Goal: Task Accomplishment & Management: Manage account settings

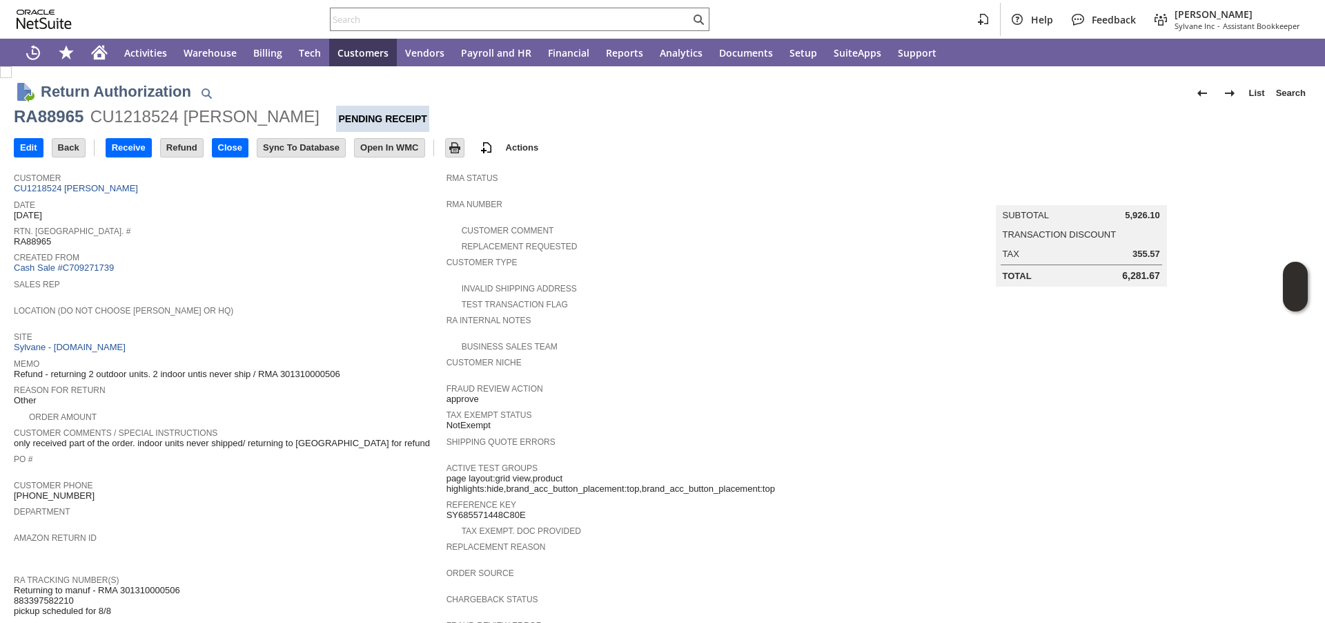
click at [62, 116] on div "RA88965" at bounding box center [49, 117] width 70 height 22
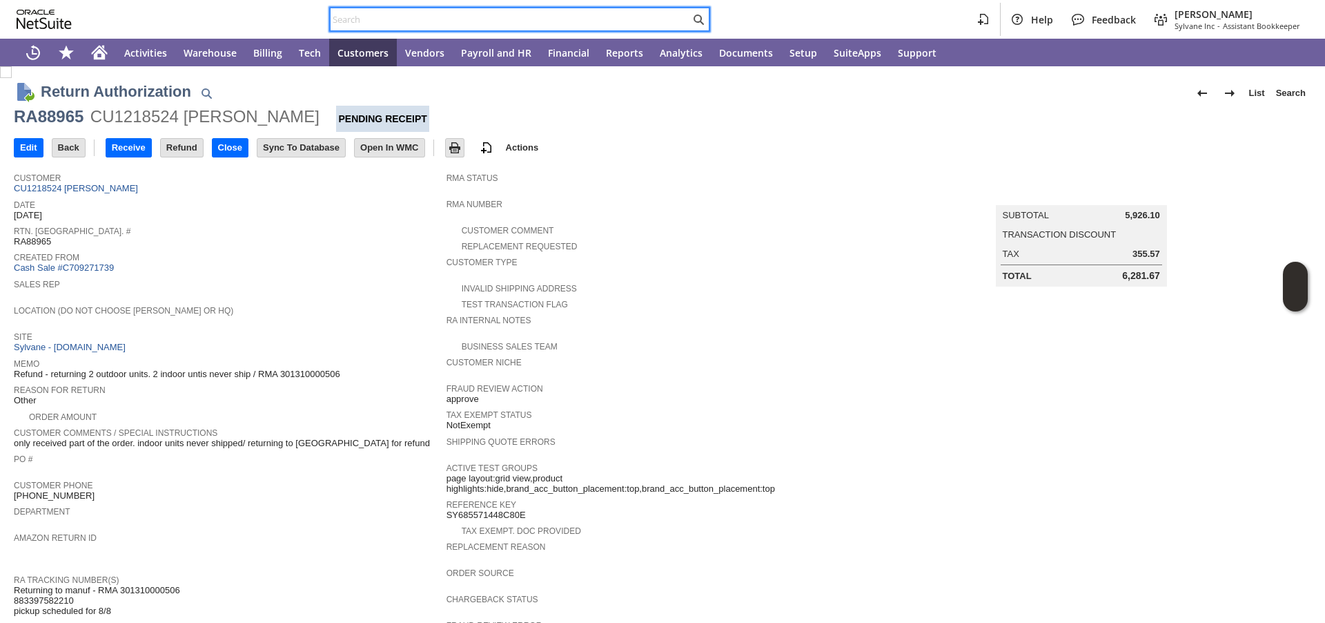
click at [385, 22] on input "text" at bounding box center [511, 19] width 360 height 17
click at [290, 284] on span "Sales Rep" at bounding box center [227, 282] width 426 height 14
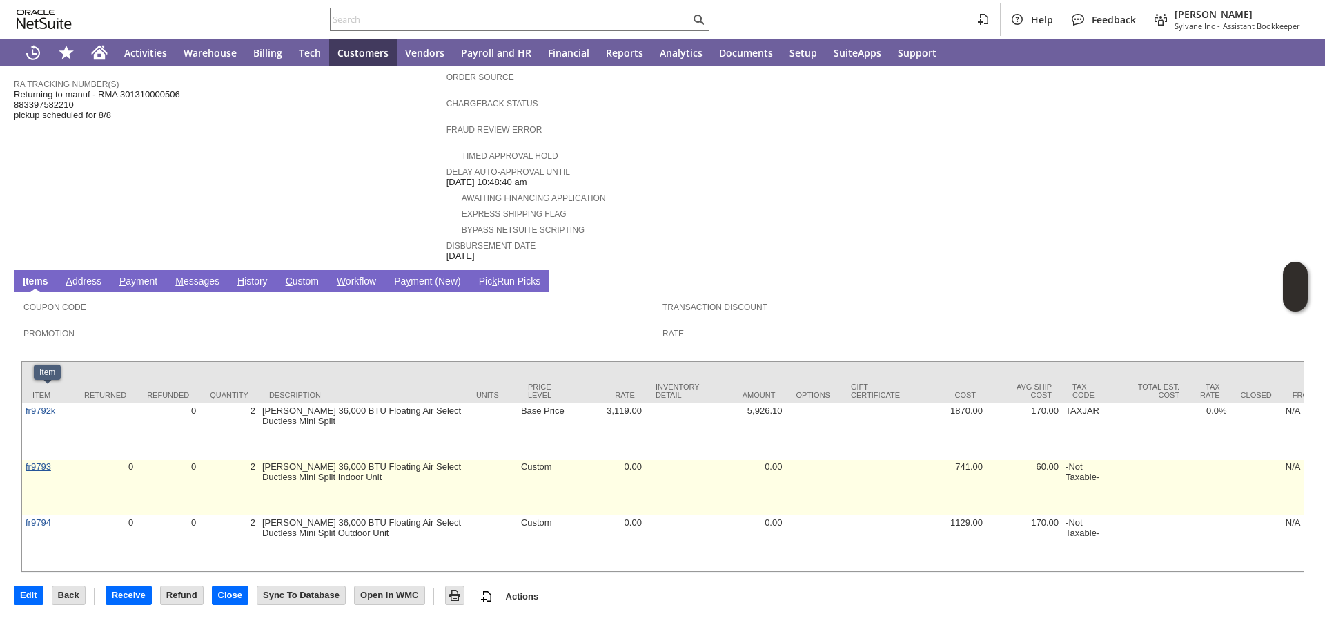
click at [34, 461] on link "fr9793" at bounding box center [39, 466] width 26 height 10
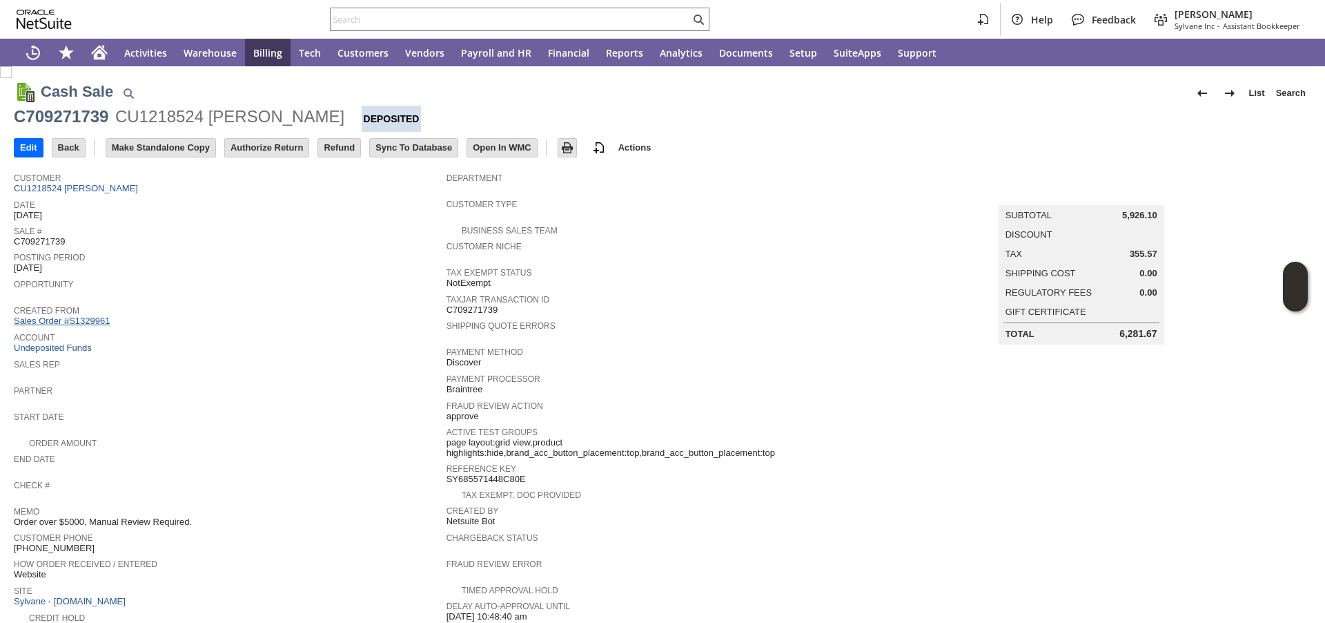
click at [89, 321] on link "Sales Order #S1329961" at bounding box center [63, 320] width 99 height 10
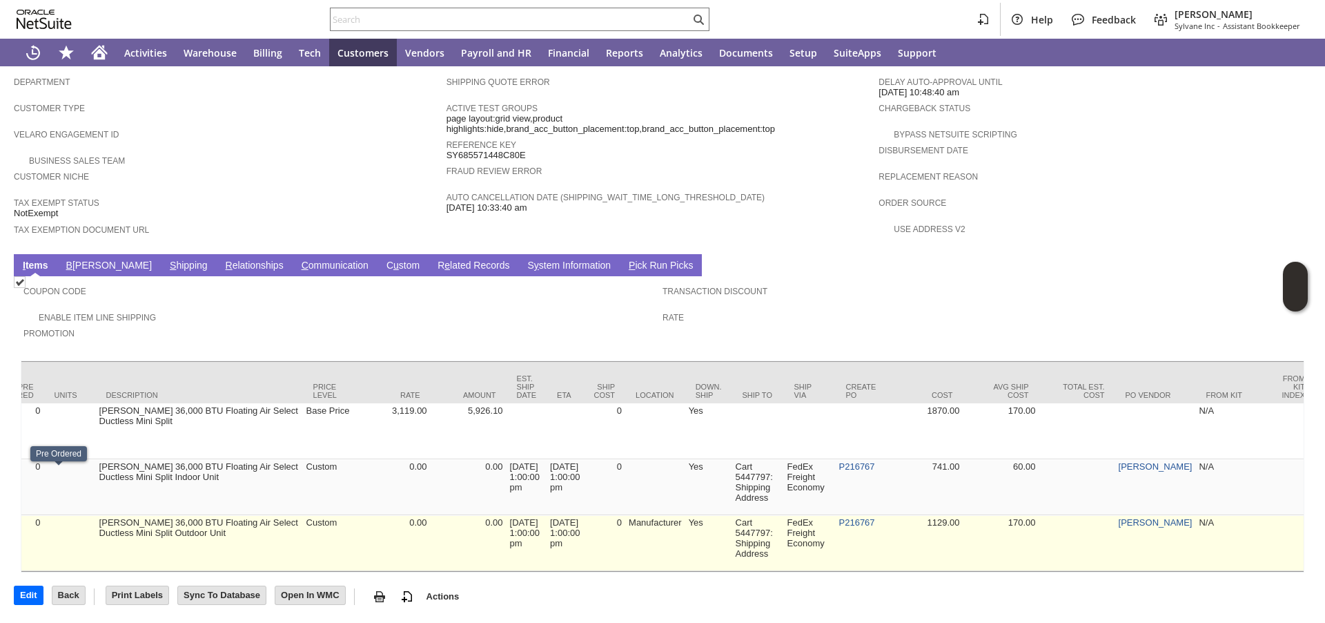
scroll to position [0, 584]
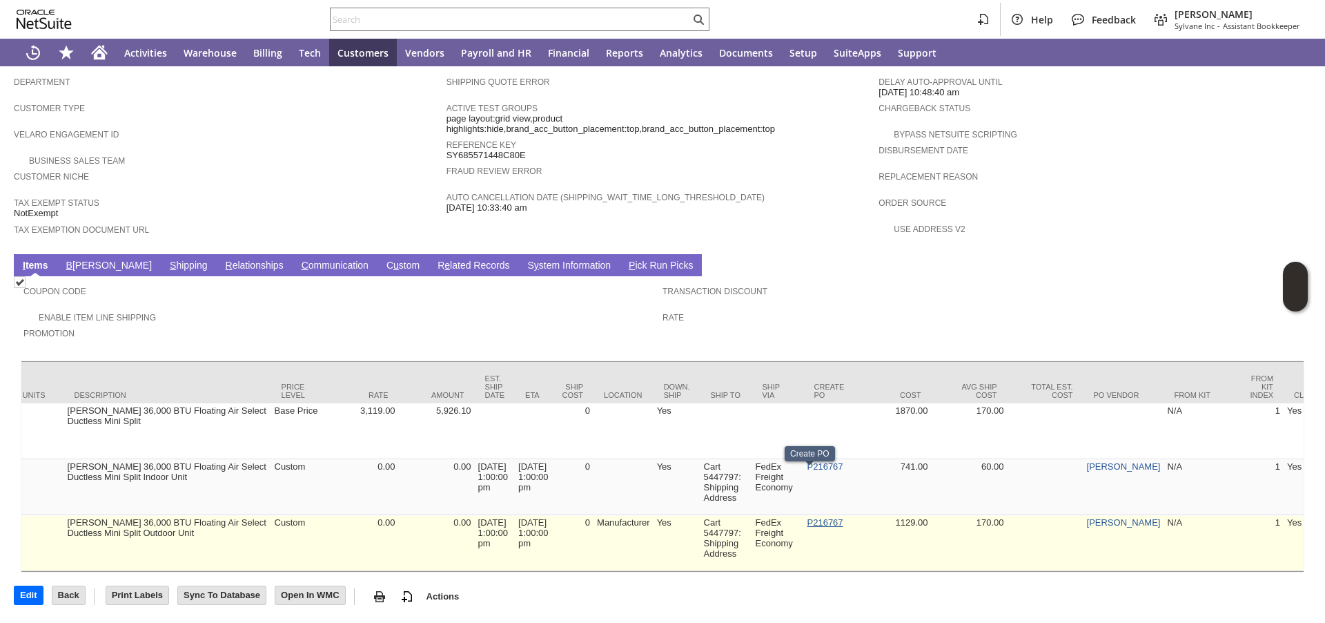
click at [809, 517] on link "P216767" at bounding box center [825, 522] width 36 height 10
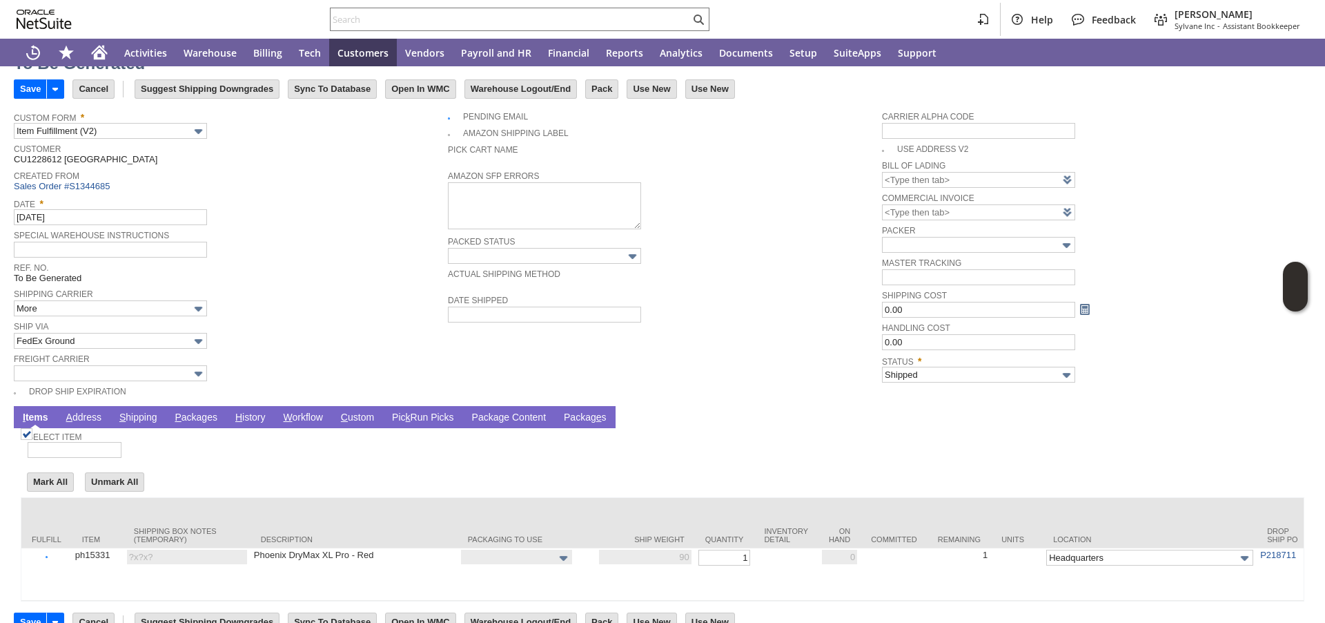
scroll to position [95, 0]
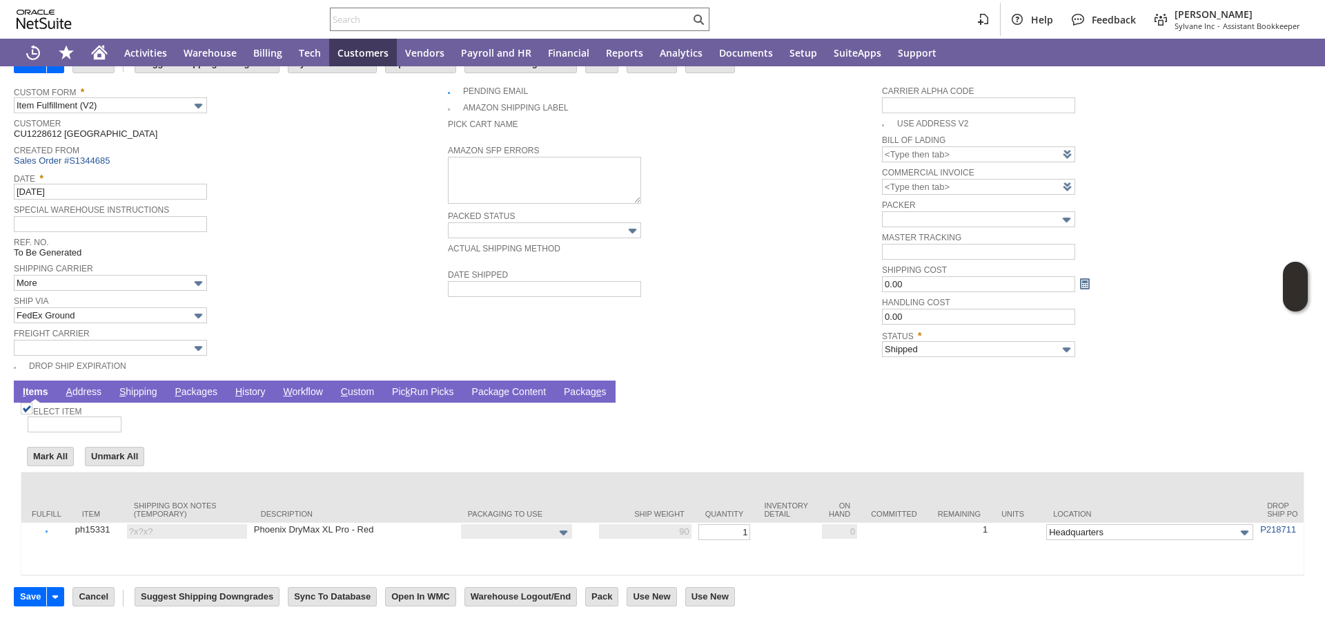
click at [204, 386] on link "P ackages" at bounding box center [196, 392] width 50 height 13
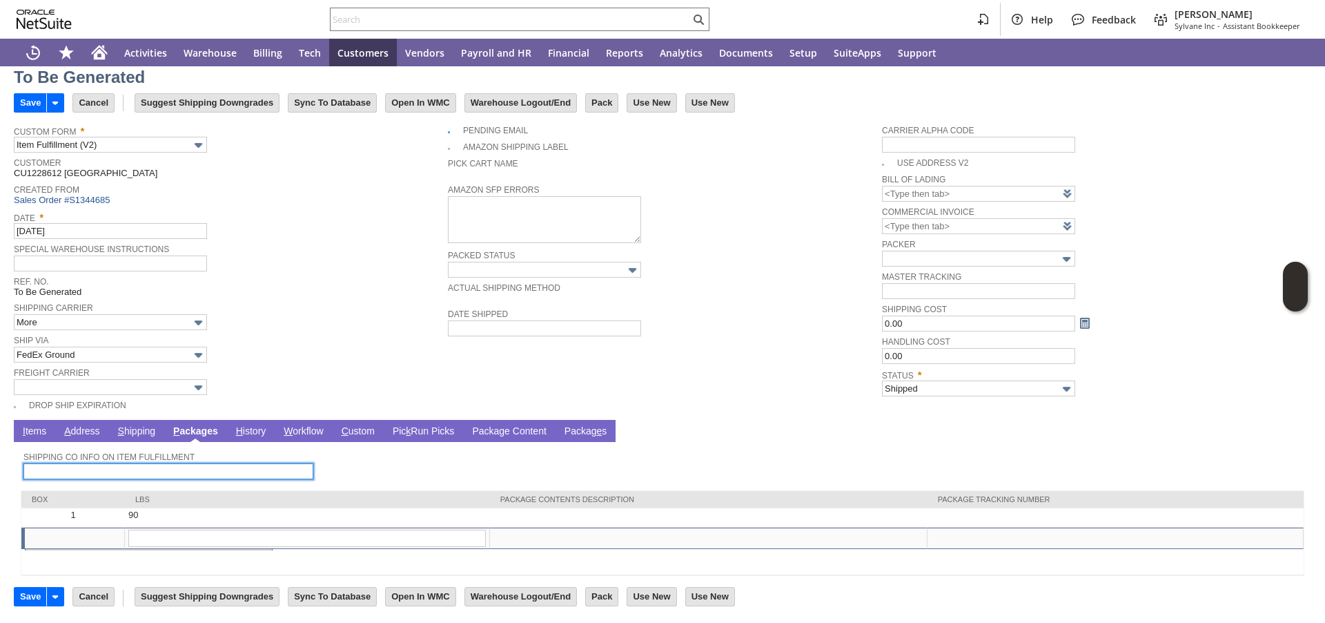
scroll to position [39, 0]
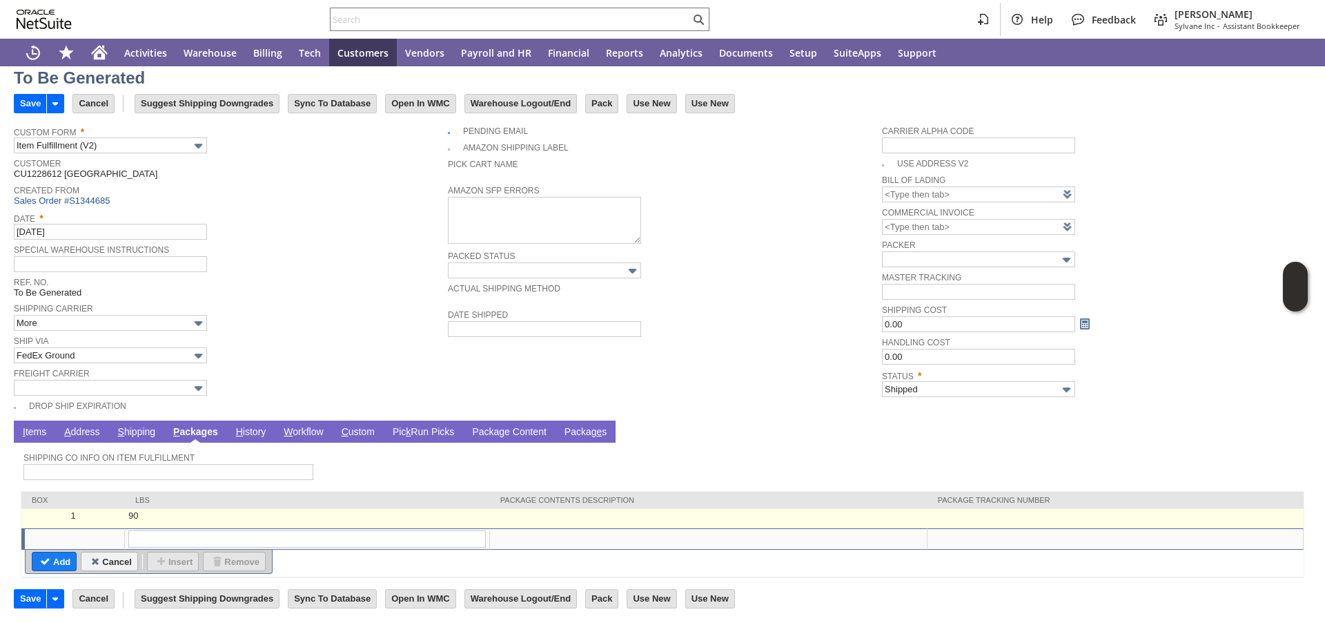
click at [1077, 517] on td at bounding box center [1116, 518] width 376 height 19
type input "OK"
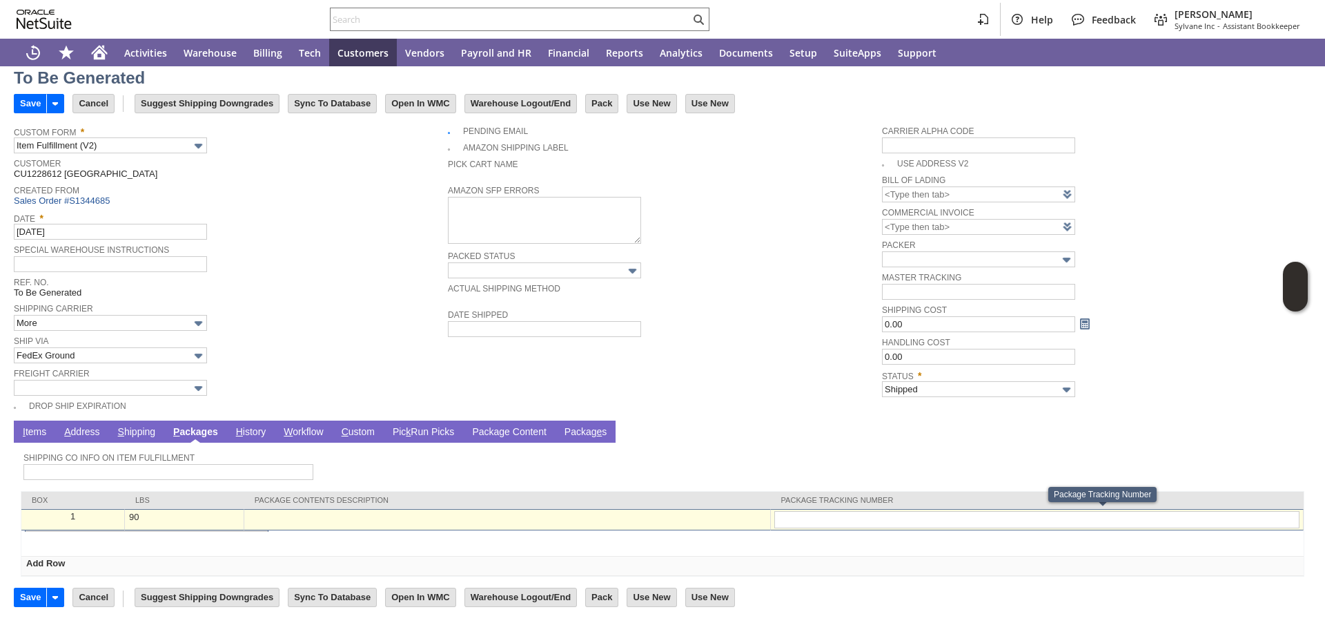
type input "4659053114"
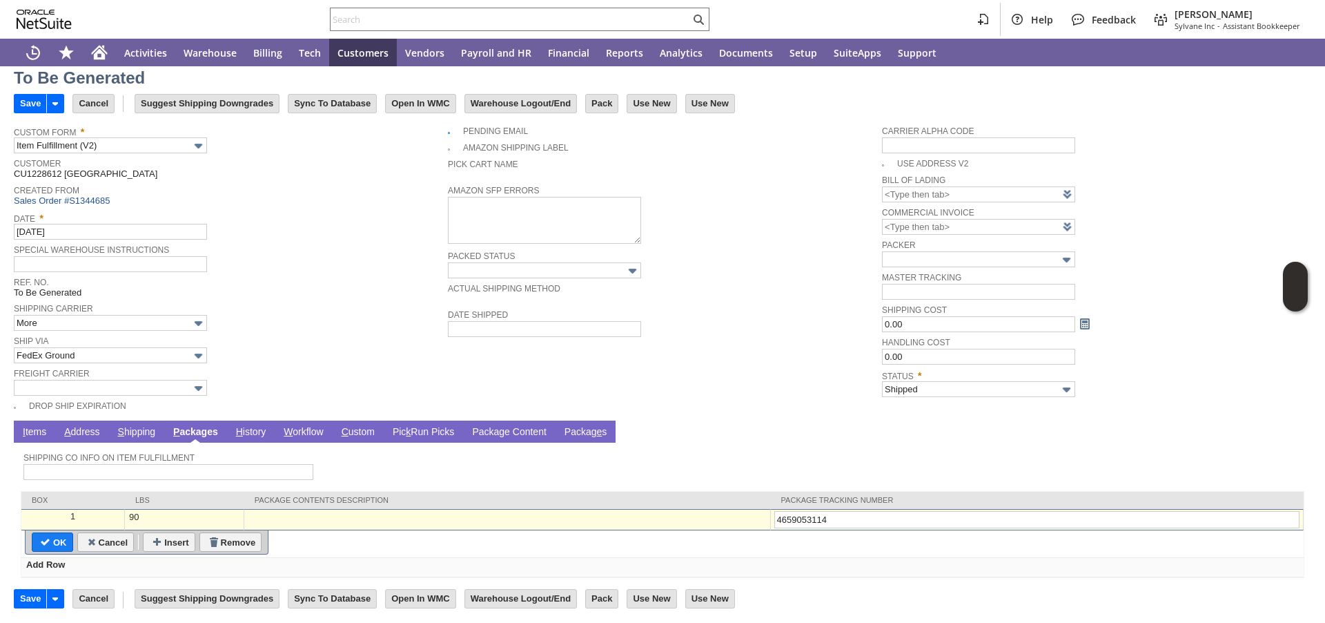
type input "Add"
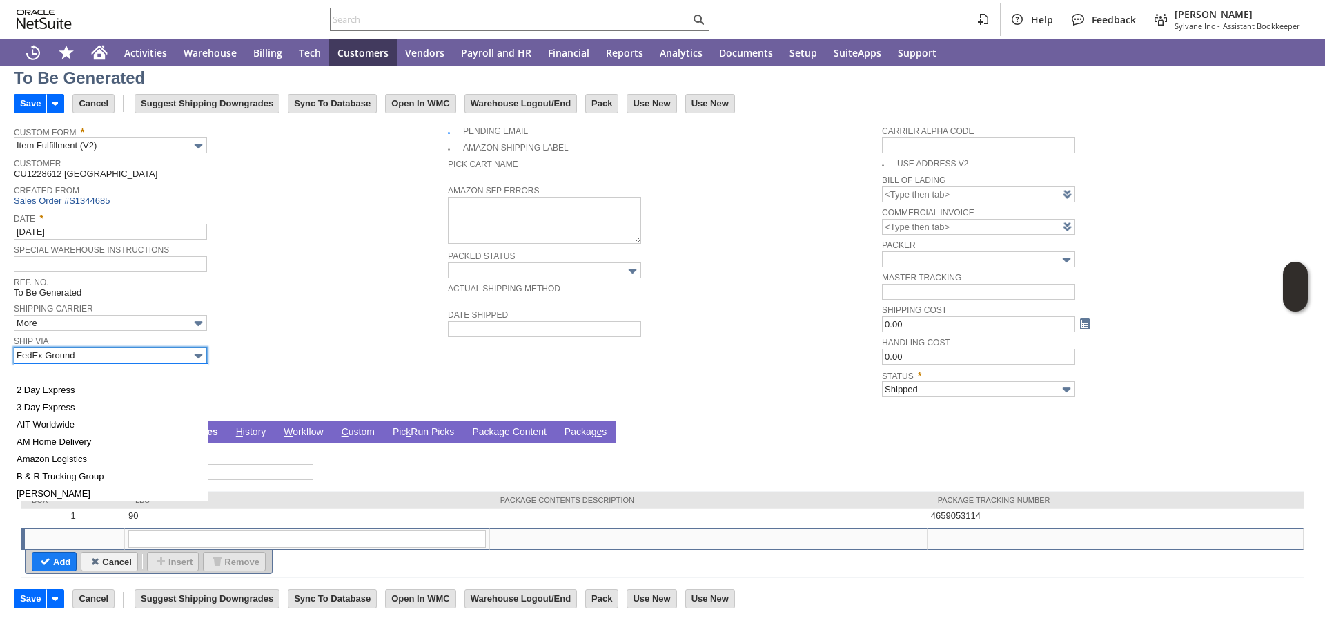
click at [166, 353] on input "FedEx Ground" at bounding box center [110, 355] width 193 height 16
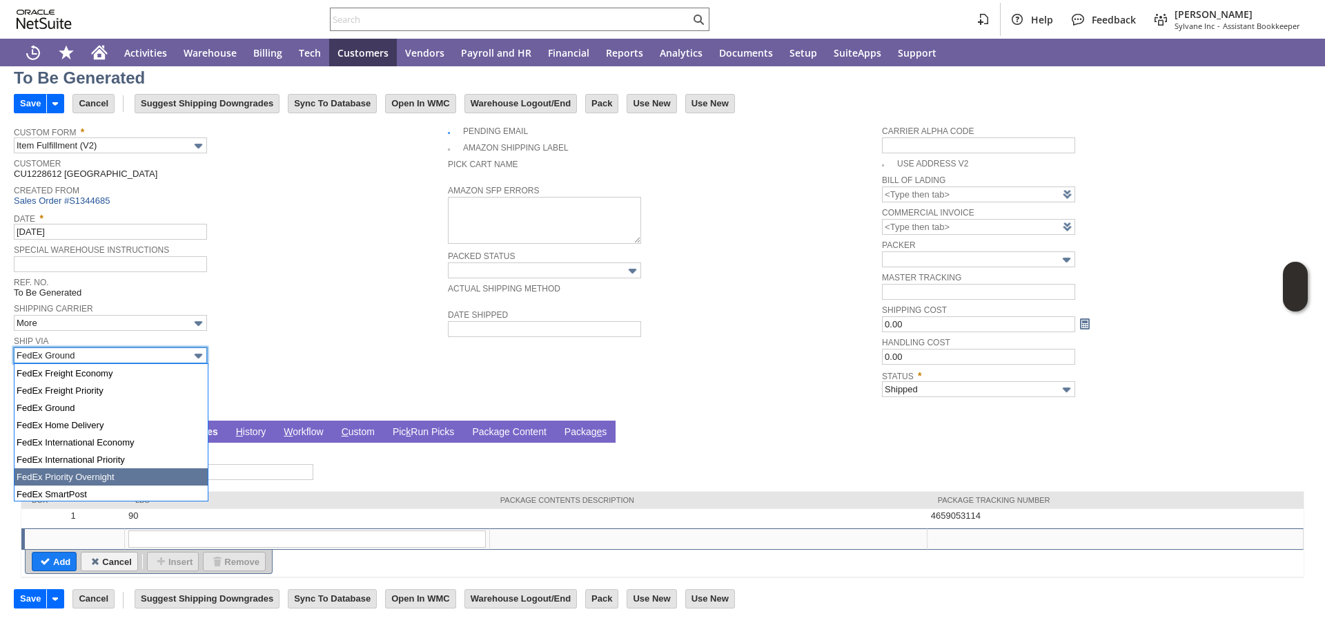
scroll to position [251, 0]
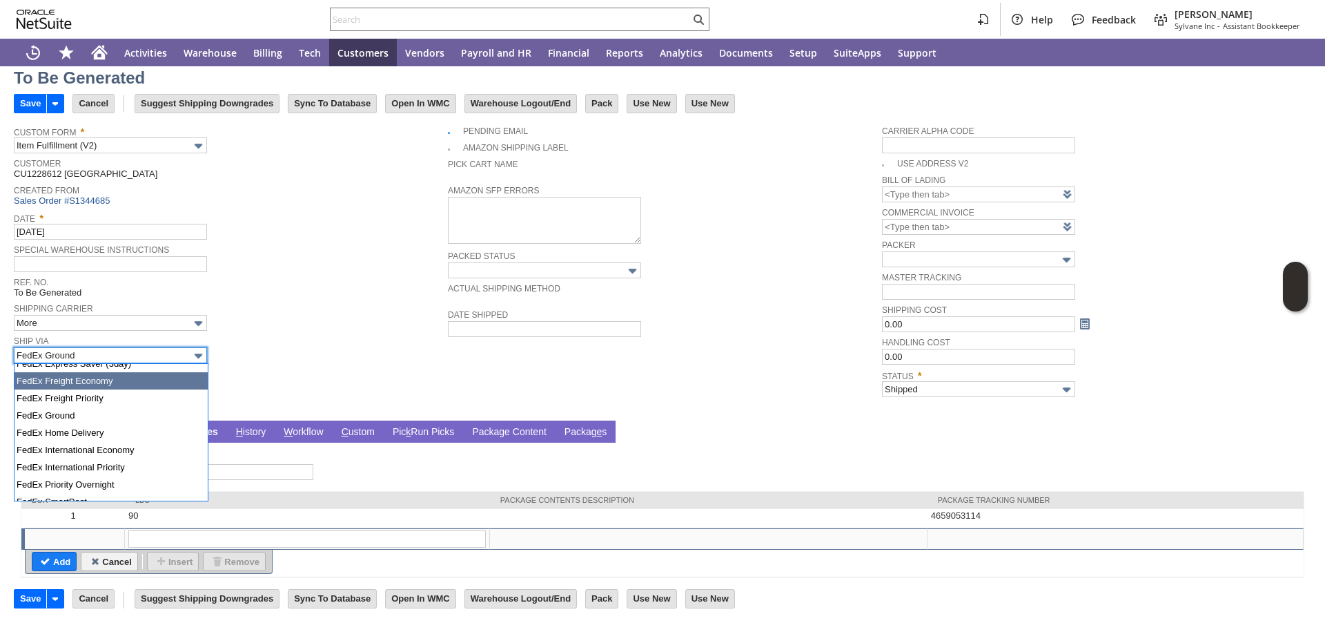
type input "FedEx Freight Economy"
type input "Add"
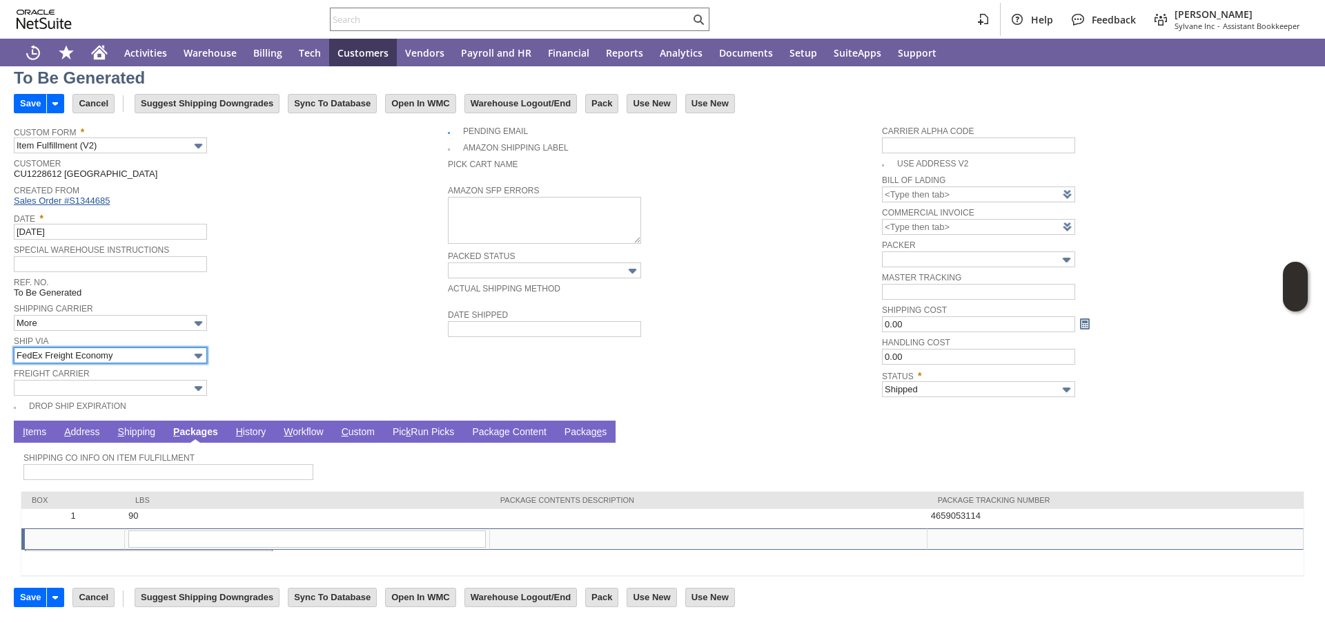
type input "90"
type input "OK"
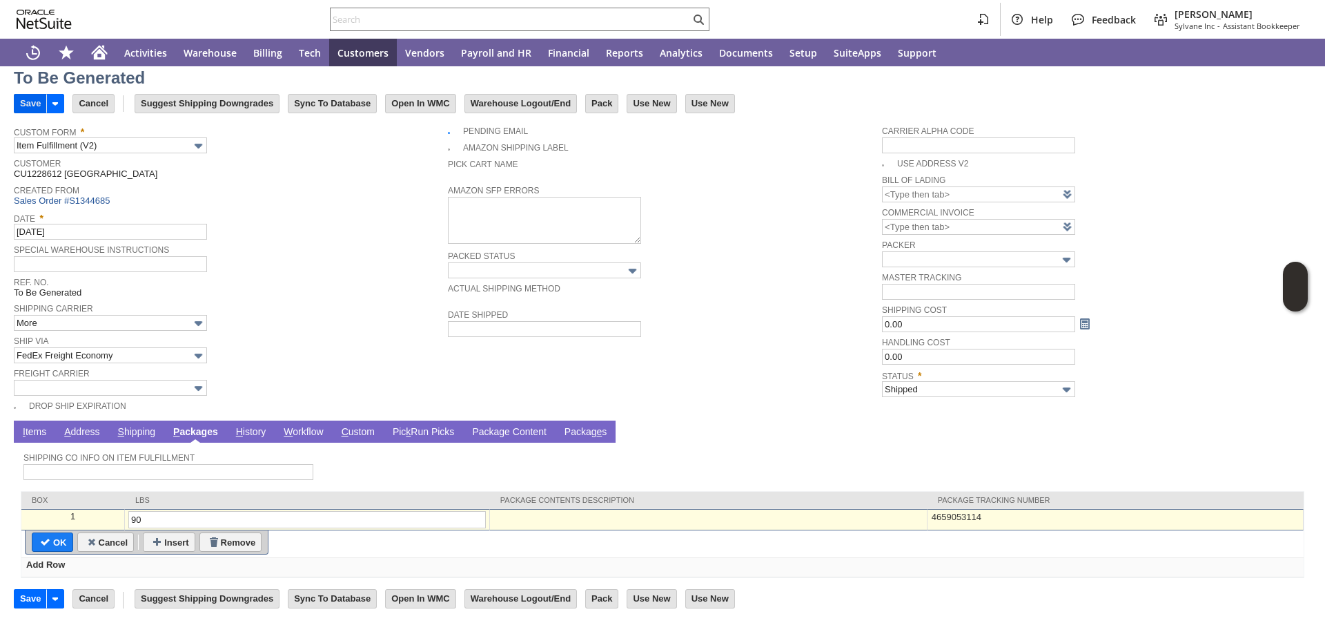
click at [36, 106] on input "Save" at bounding box center [30, 104] width 32 height 18
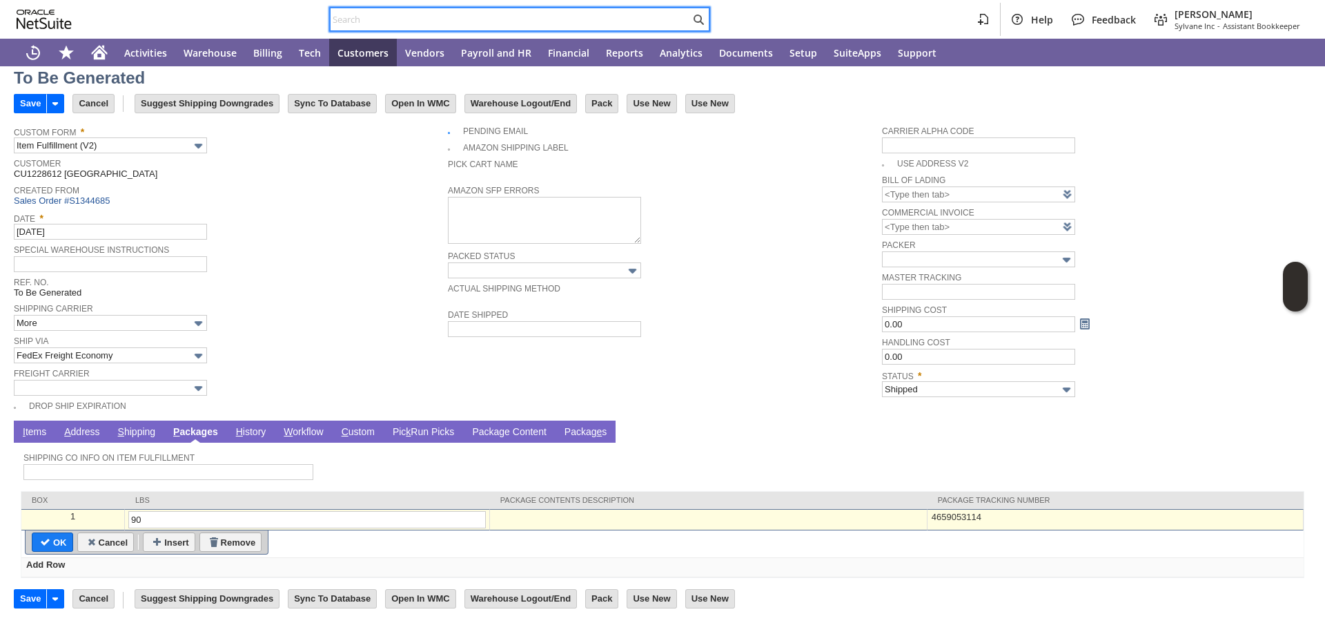
click at [402, 19] on input "text" at bounding box center [511, 19] width 360 height 17
paste input "P218703"
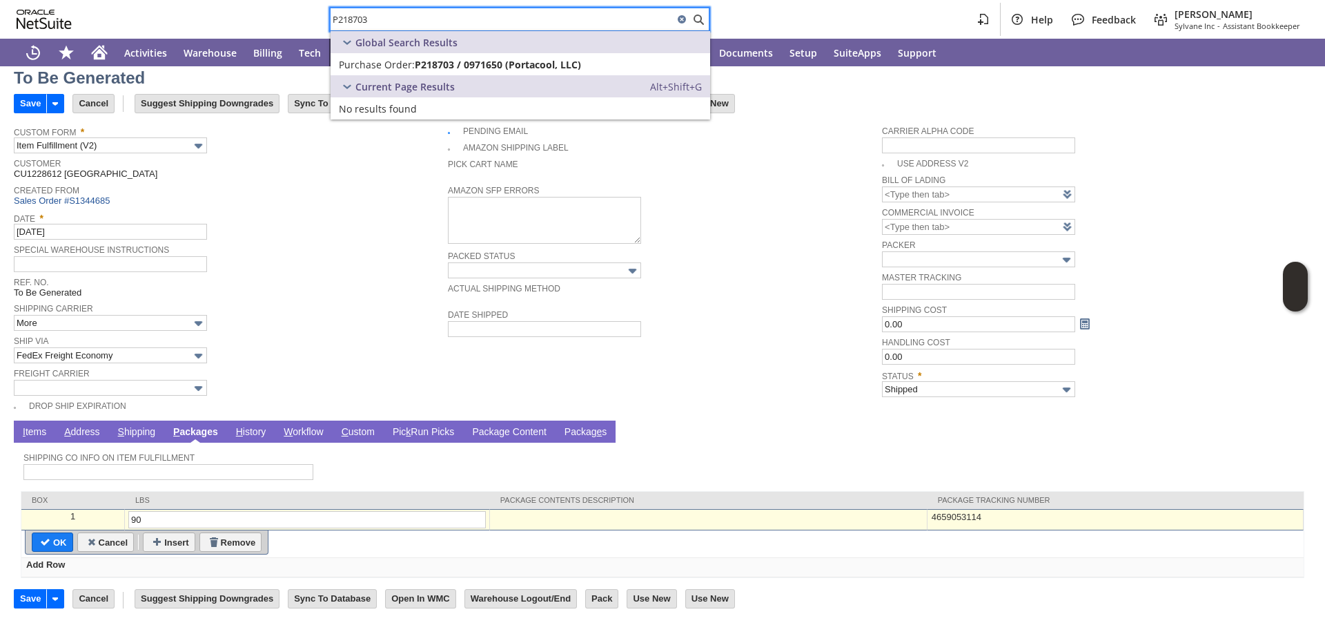
type input "P218703"
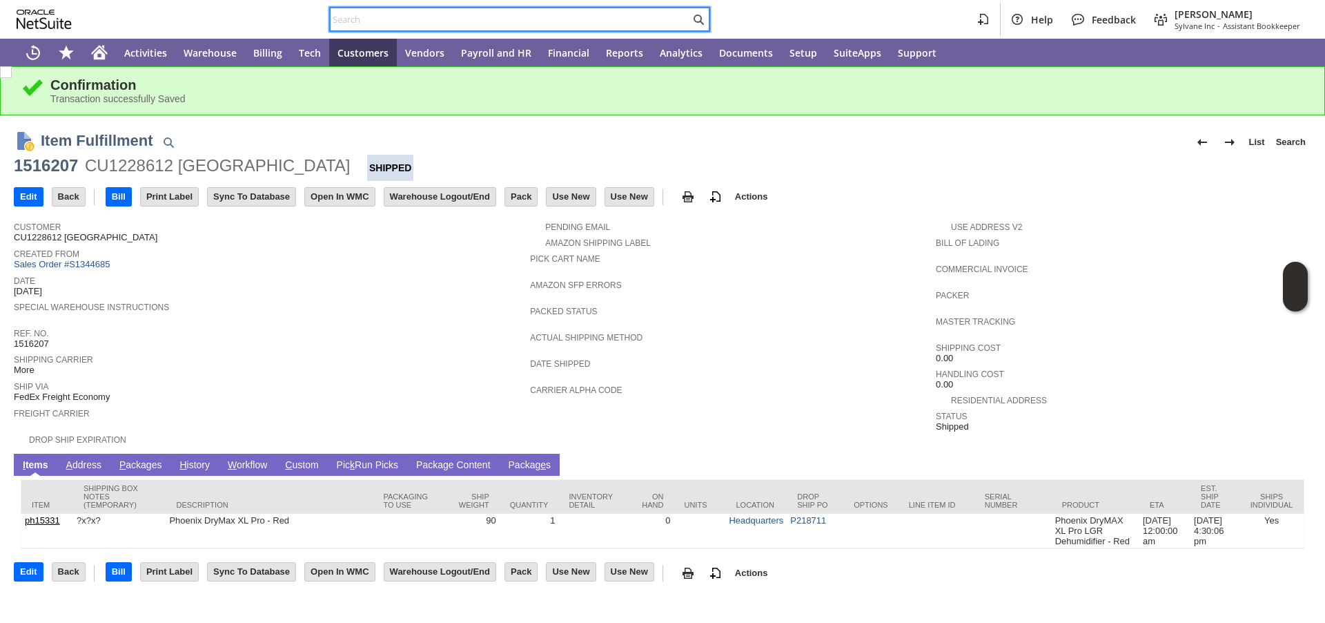
click at [378, 18] on input "text" at bounding box center [511, 19] width 360 height 17
paste input "P218385"
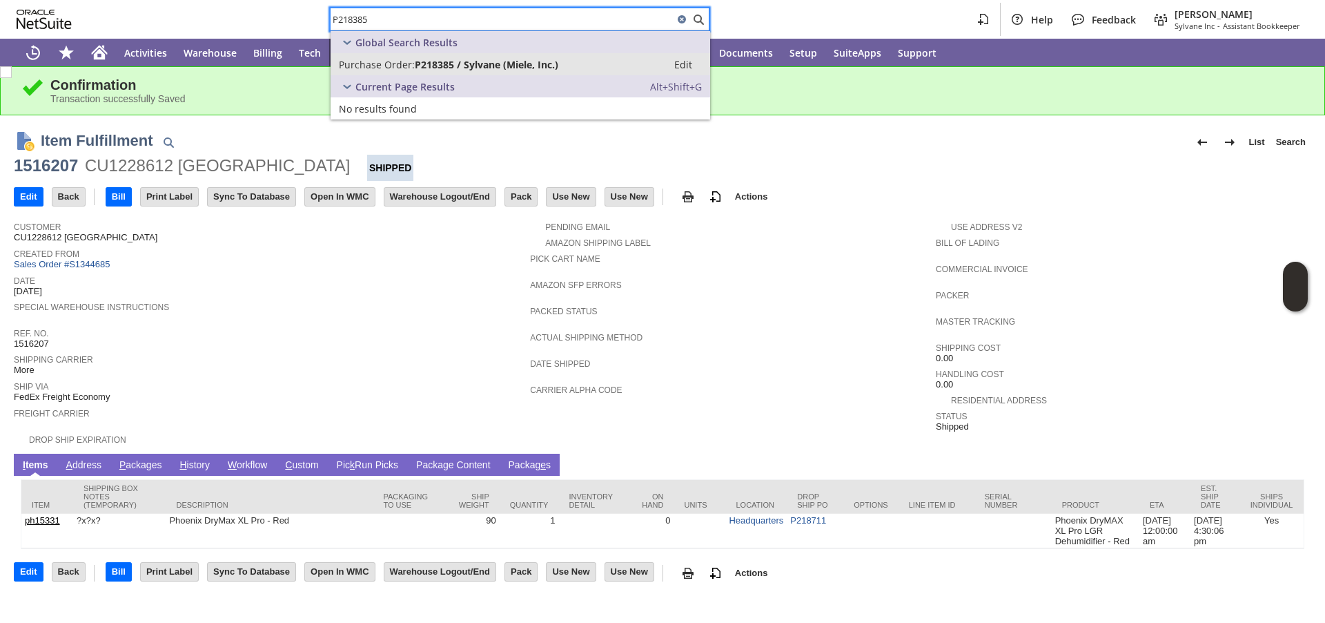
type input "P218385"
click at [389, 66] on span "Purchase Order:" at bounding box center [377, 64] width 76 height 13
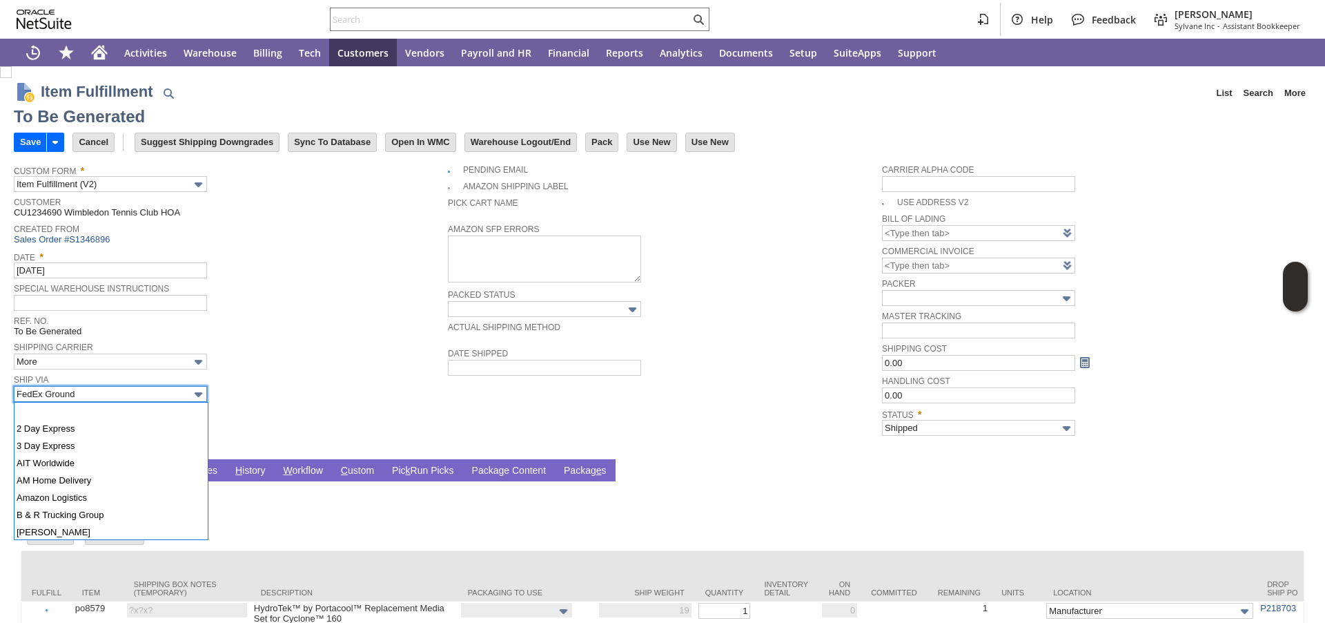
click at [64, 397] on input "FedEx Ground" at bounding box center [110, 394] width 193 height 16
type input "UPS Ground"
type input "Add"
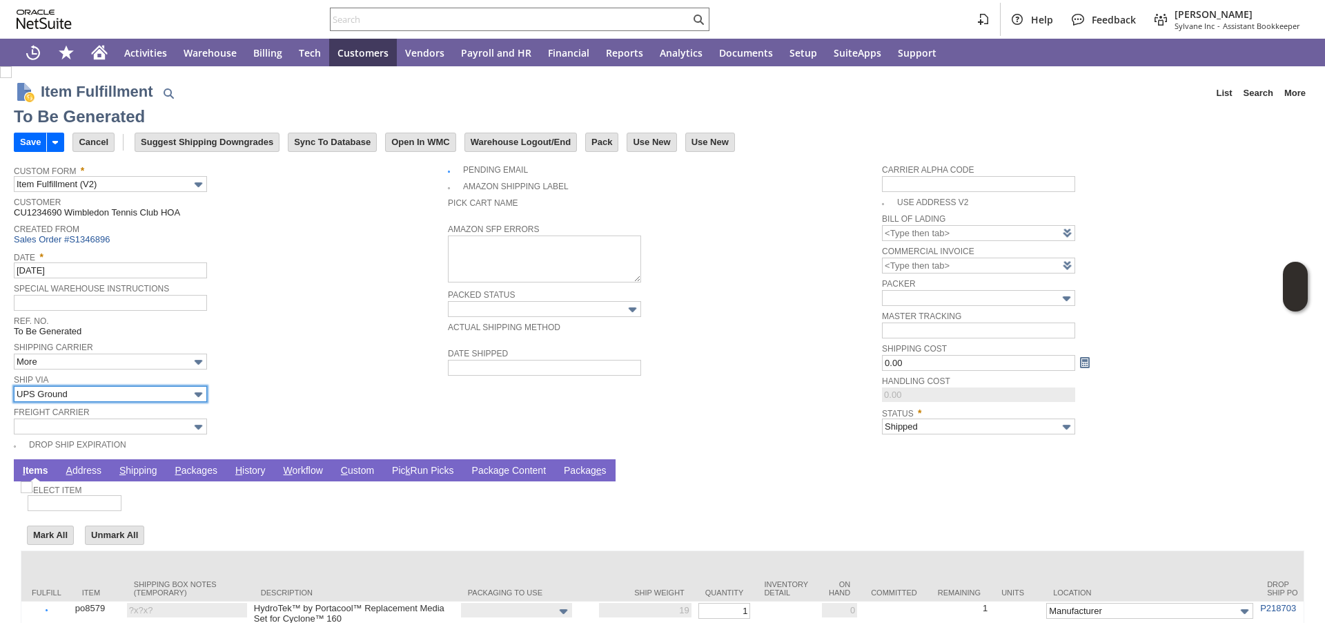
type input "19"
type input "OK"
click at [208, 472] on link "P ackages" at bounding box center [196, 470] width 50 height 13
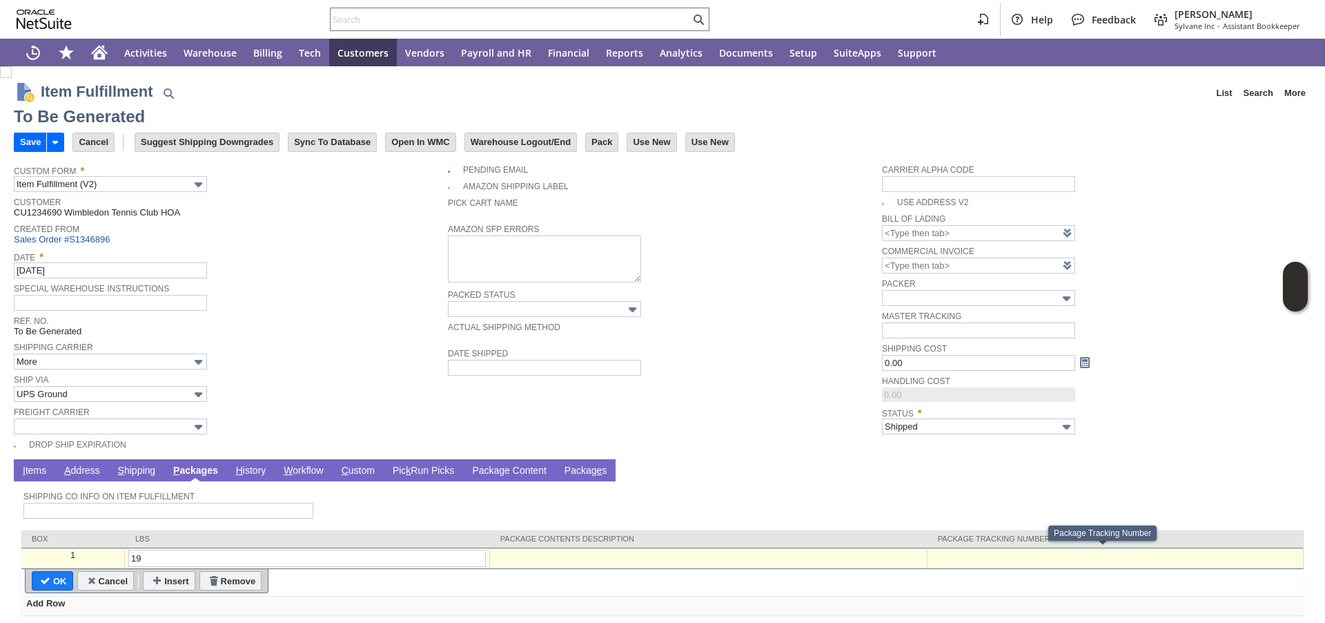
click at [962, 560] on div at bounding box center [1115, 555] width 369 height 12
paste input "1Z07925A0397848805"
type input "1Z07925A0397848805"
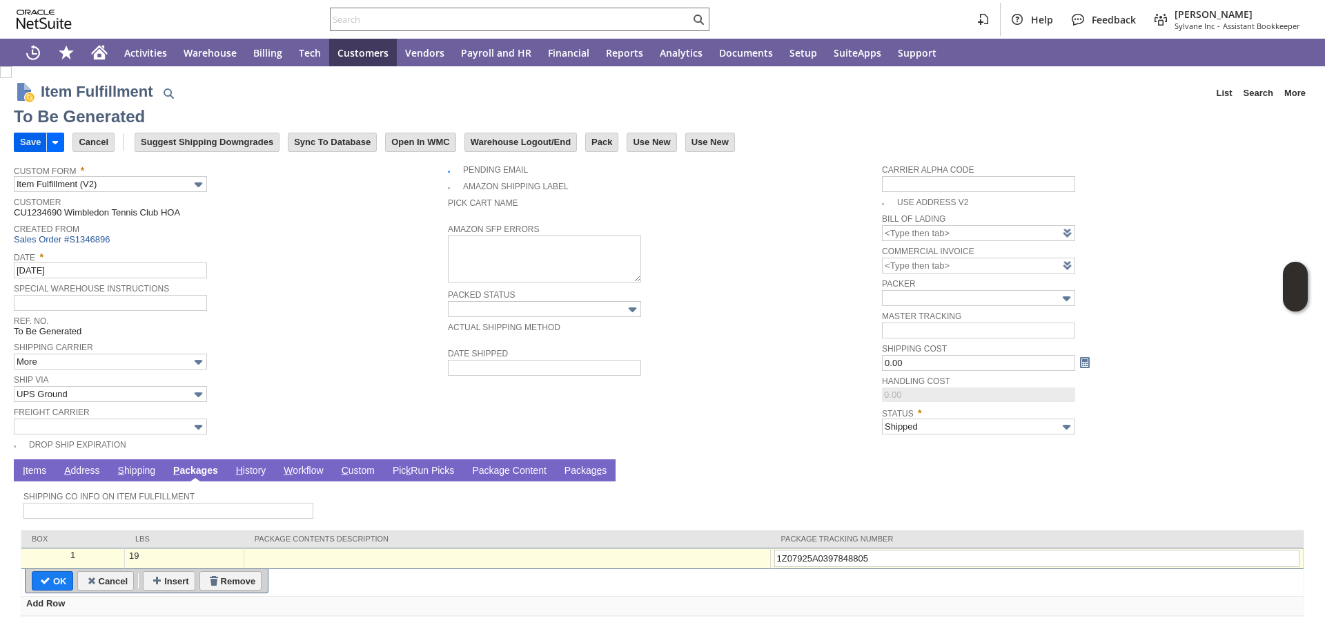
type input "1Z07925A0397848805"
click at [26, 137] on input "Save" at bounding box center [30, 142] width 32 height 18
type input "Add"
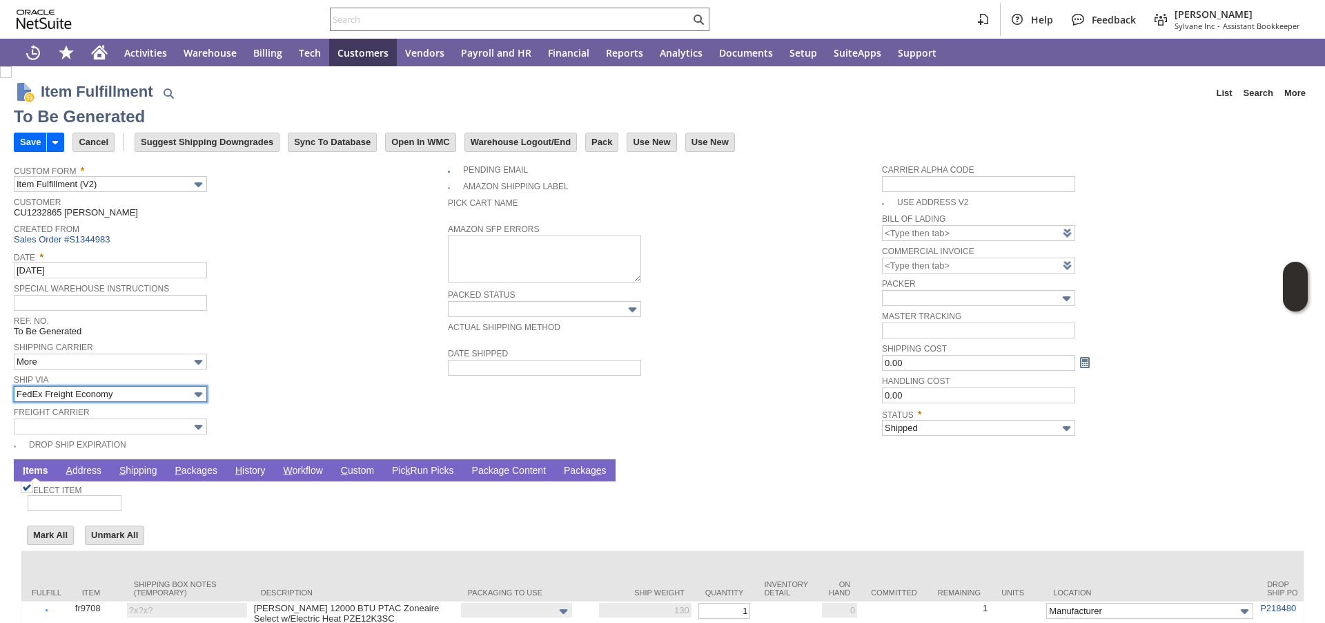
click at [112, 395] on input "FedEx Freight Economy" at bounding box center [110, 394] width 193 height 16
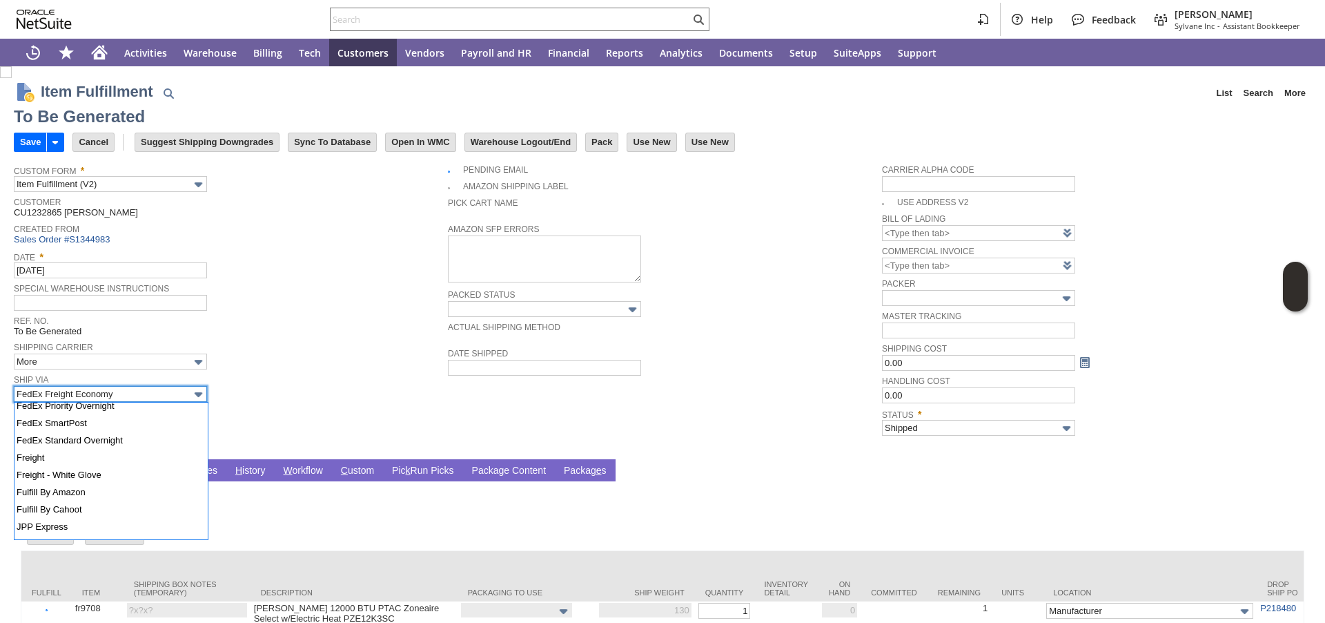
scroll to position [370, 0]
type input "Freight"
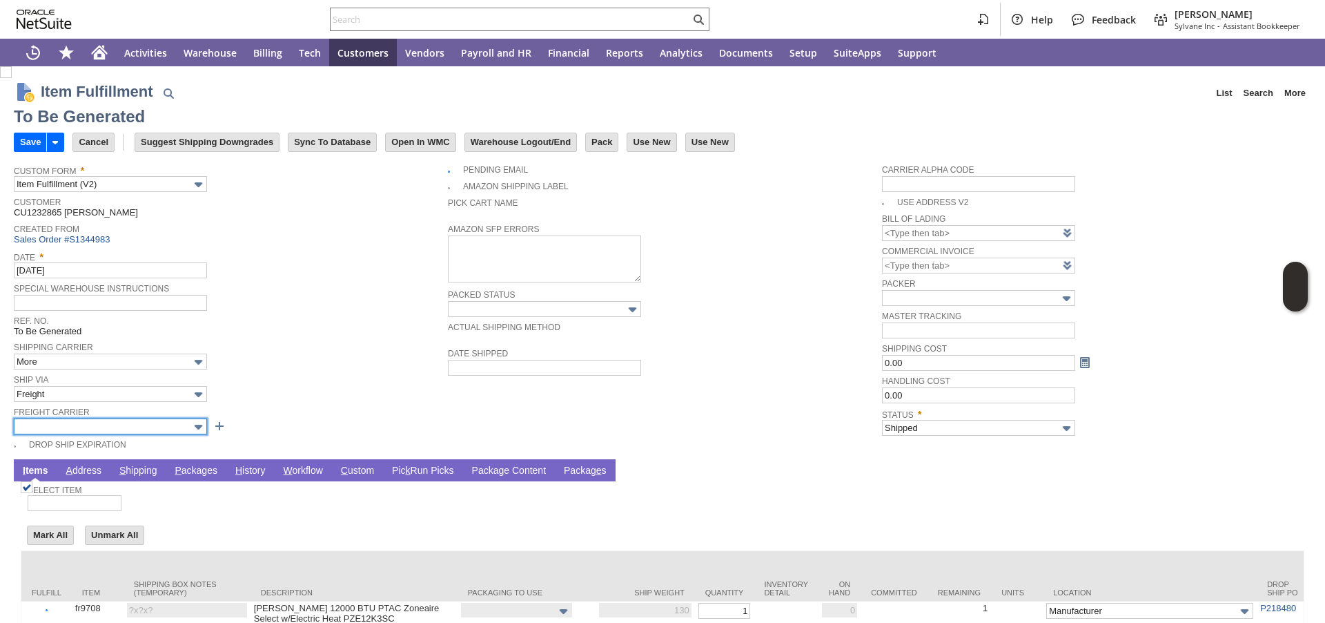
click at [104, 424] on input "text" at bounding box center [110, 426] width 193 height 16
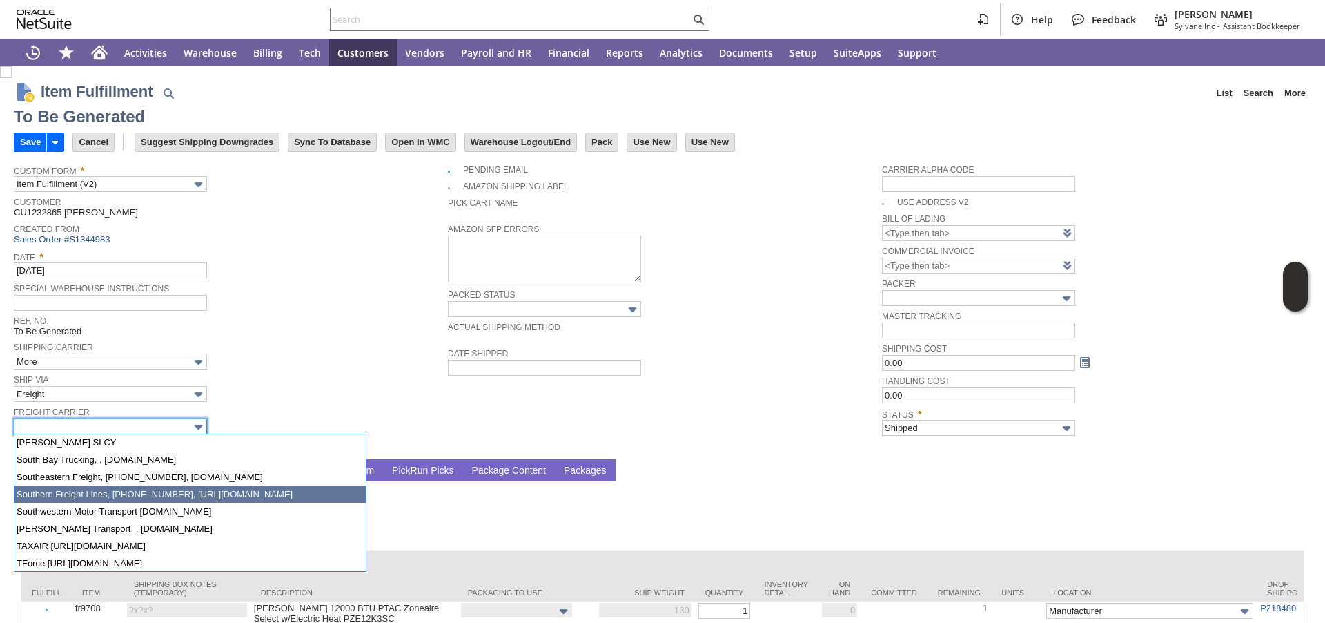
scroll to position [1256, 0]
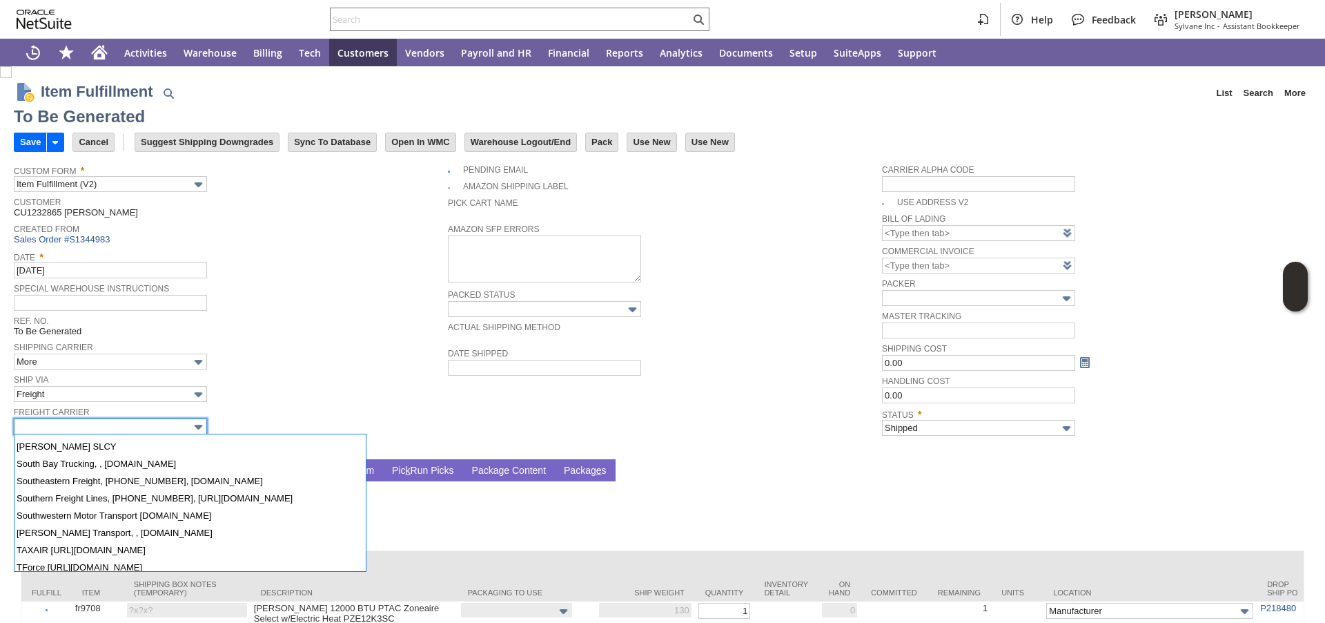
type input "SAIA, 800-765-7242, www.saia.com"
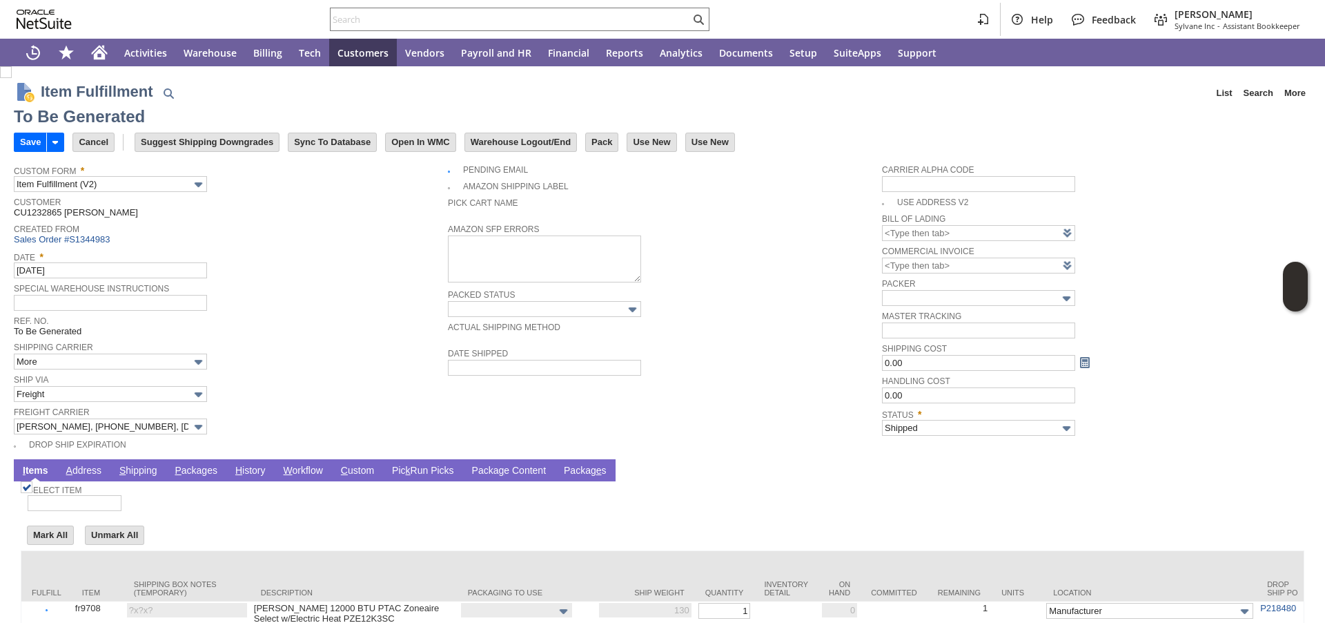
click at [199, 464] on link "P ackages" at bounding box center [196, 470] width 50 height 13
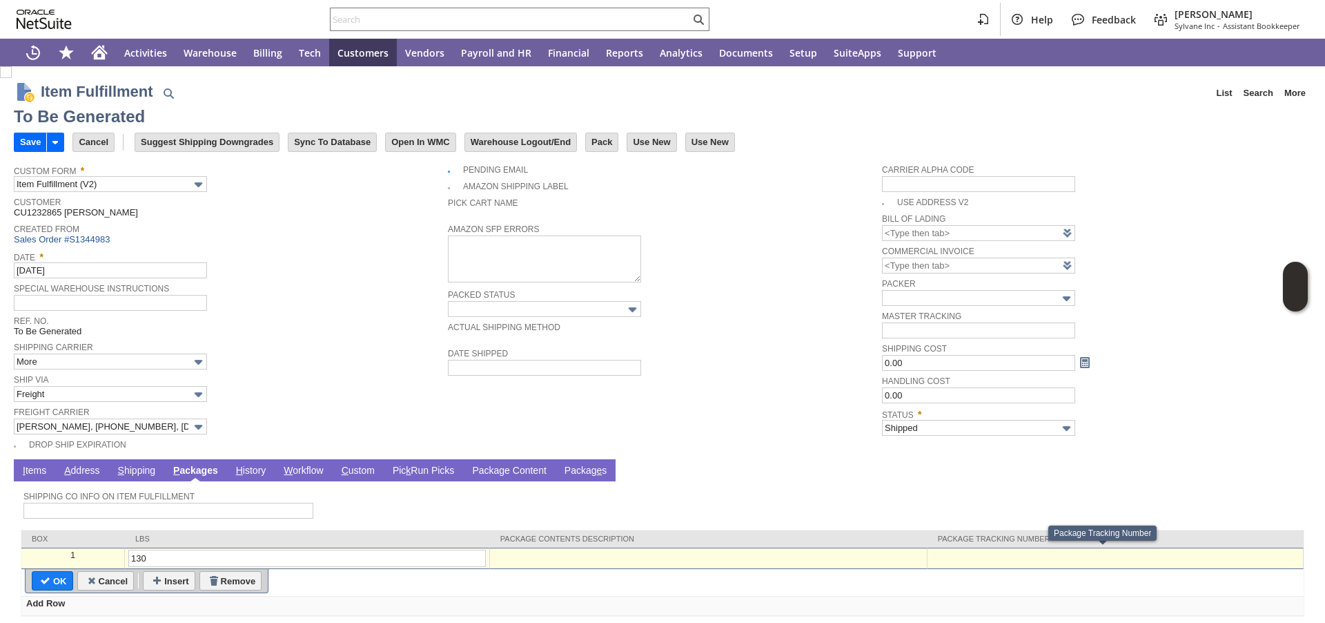
click at [960, 553] on div at bounding box center [1115, 555] width 369 height 12
paste input "108515632400"
type input "108515632400"
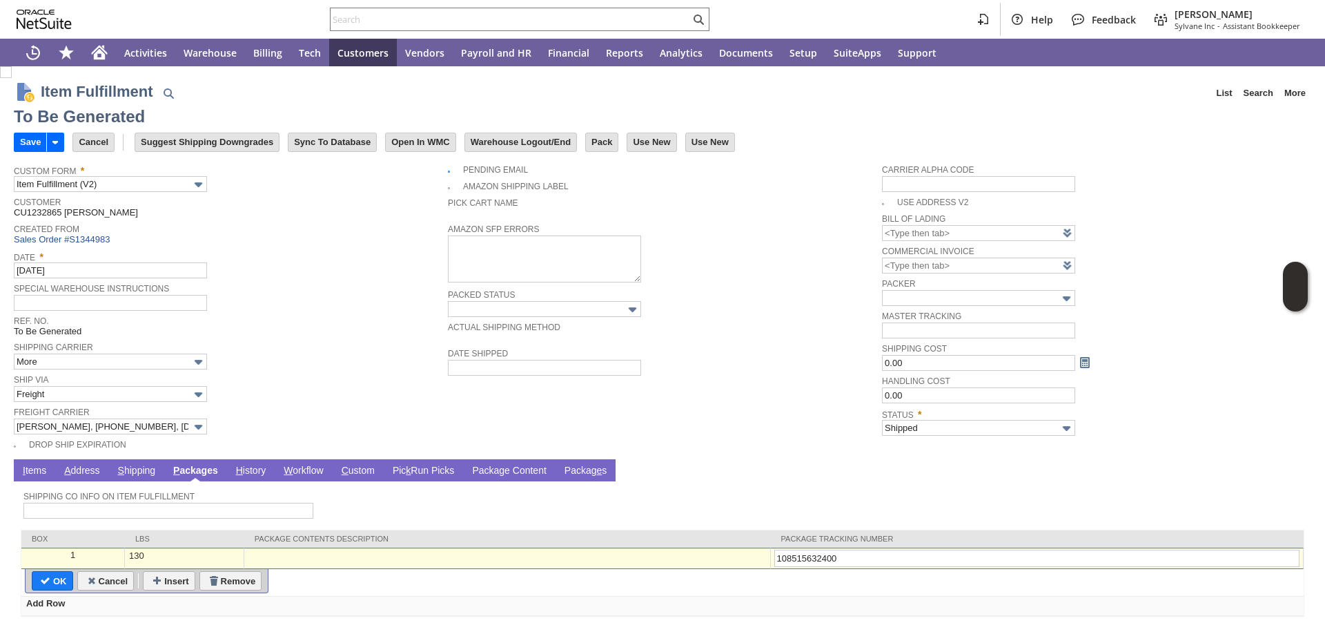
type input "Add"
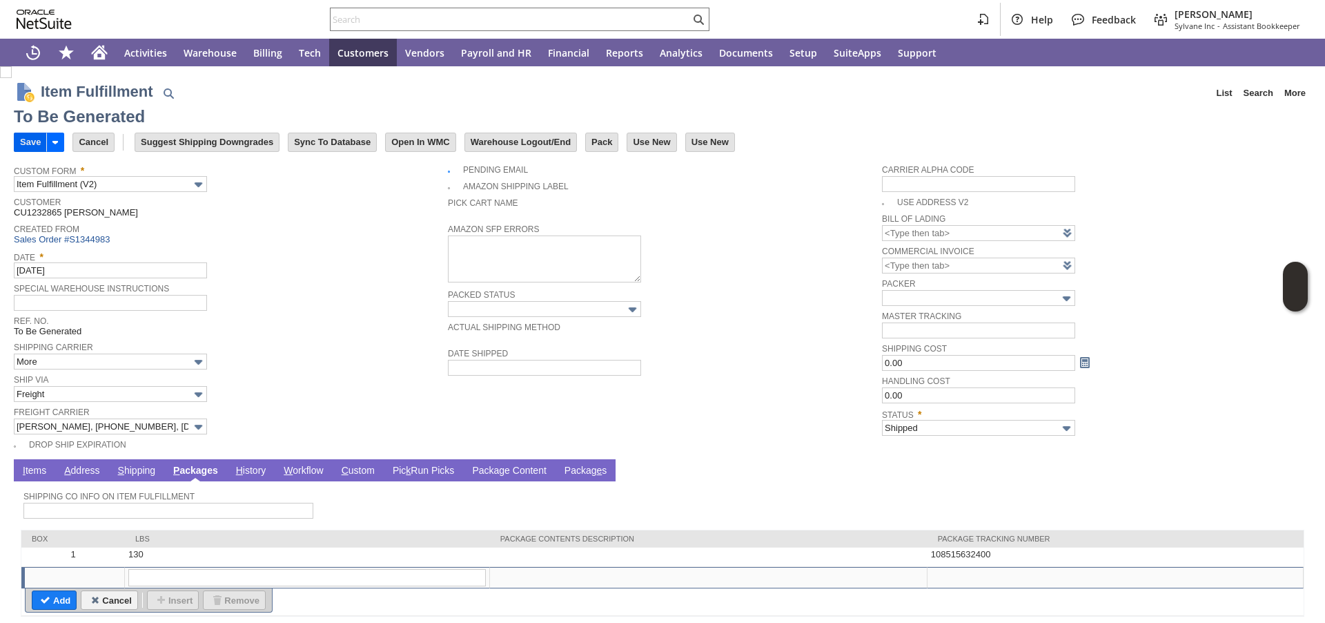
click at [23, 143] on input "Save" at bounding box center [30, 142] width 32 height 18
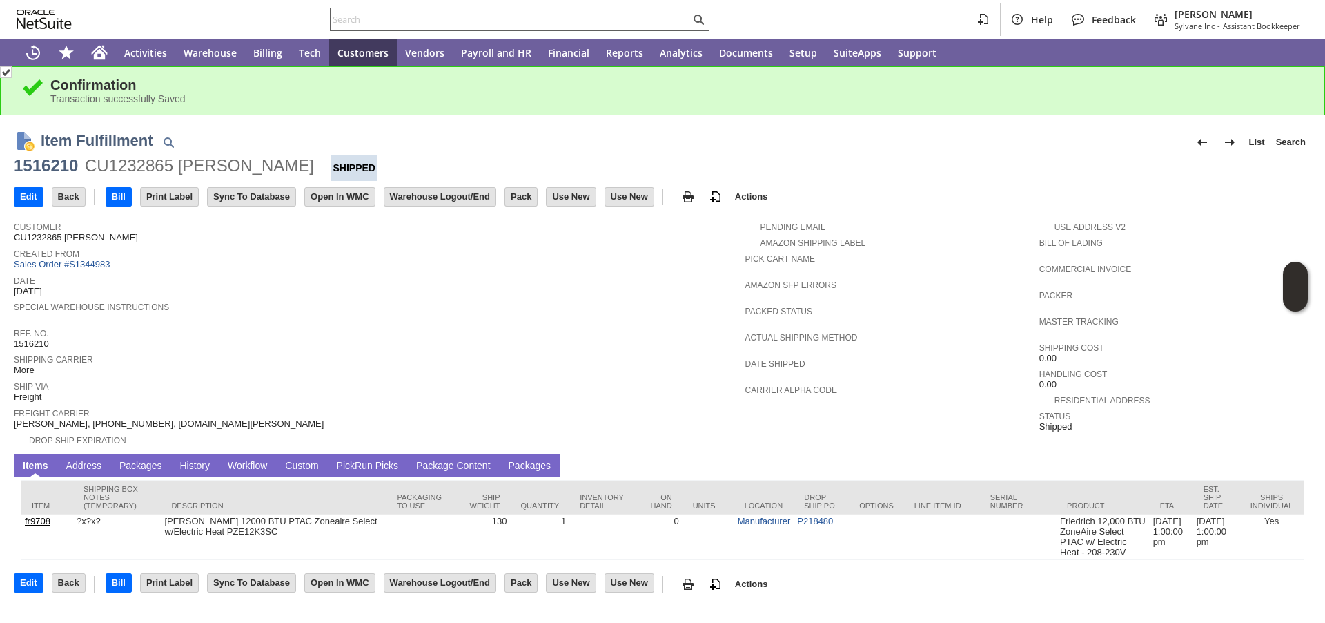
click at [432, 17] on input "text" at bounding box center [511, 19] width 360 height 17
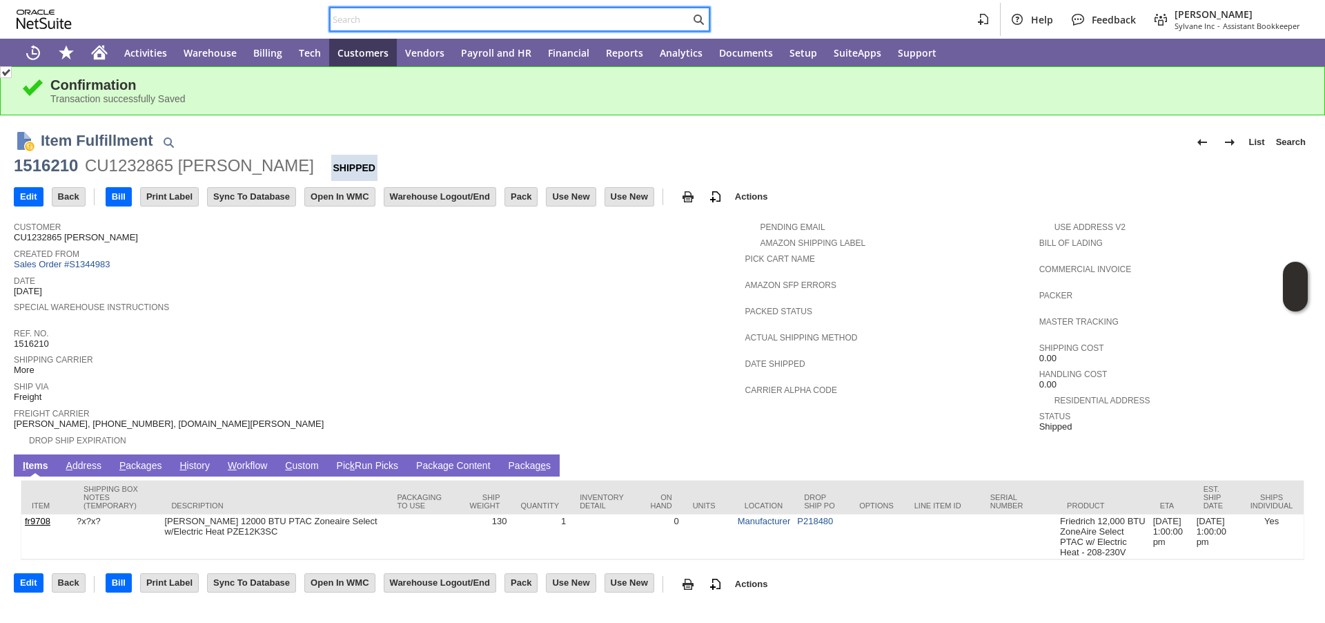
paste input "P218404"
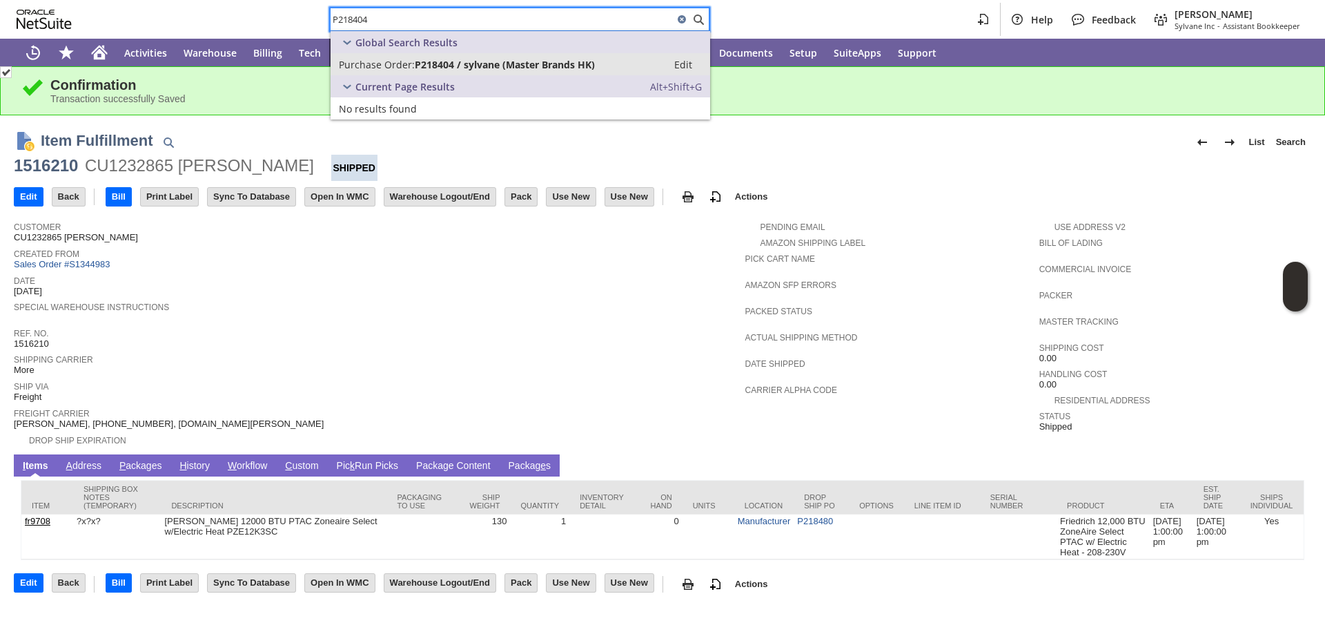
type input "P218404"
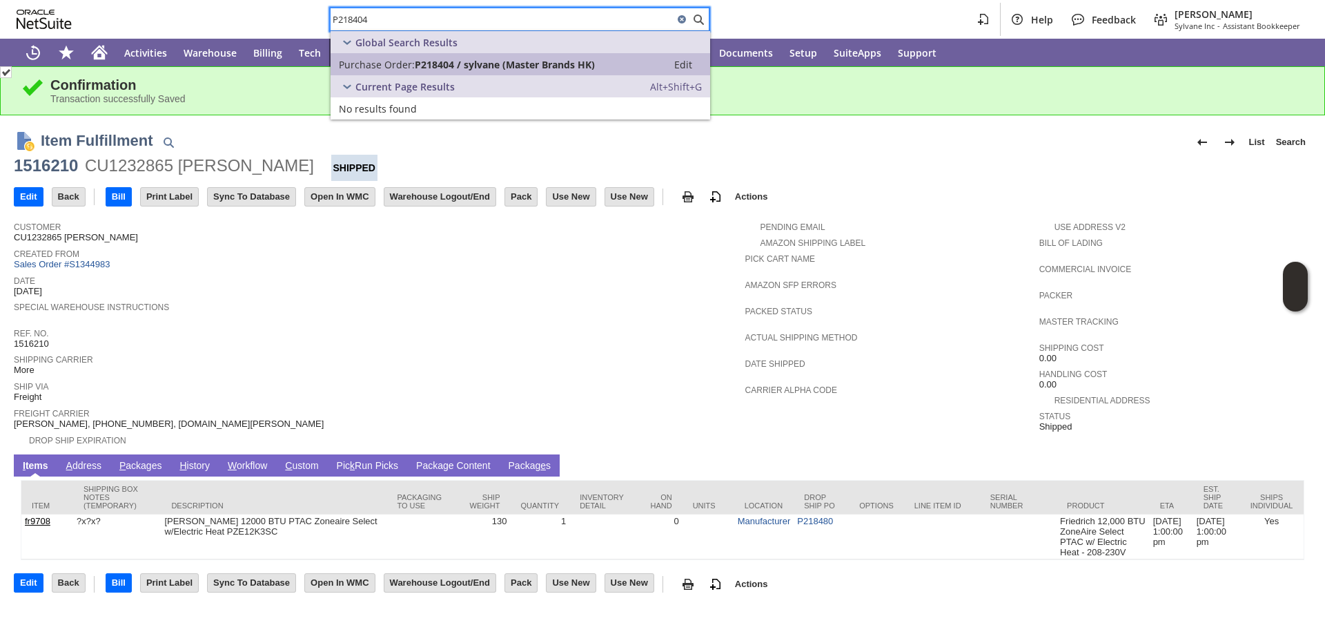
click at [388, 67] on span "Purchase Order:" at bounding box center [377, 64] width 76 height 13
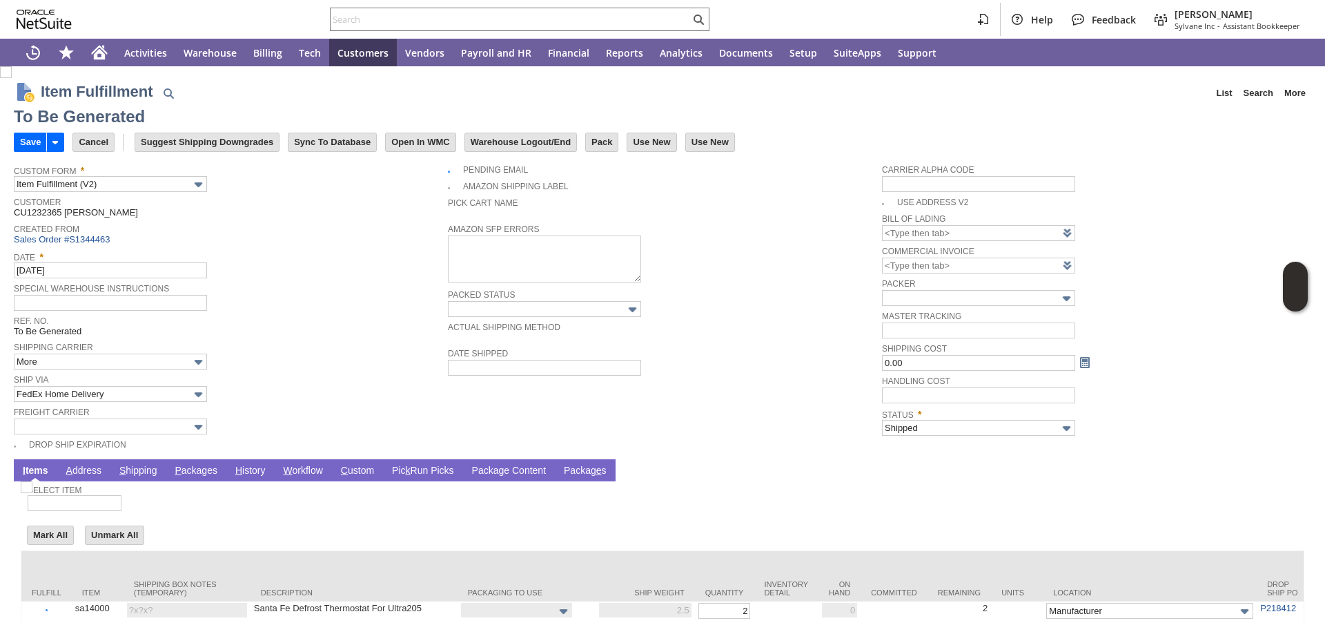
click at [204, 468] on link "P ackages" at bounding box center [196, 470] width 50 height 13
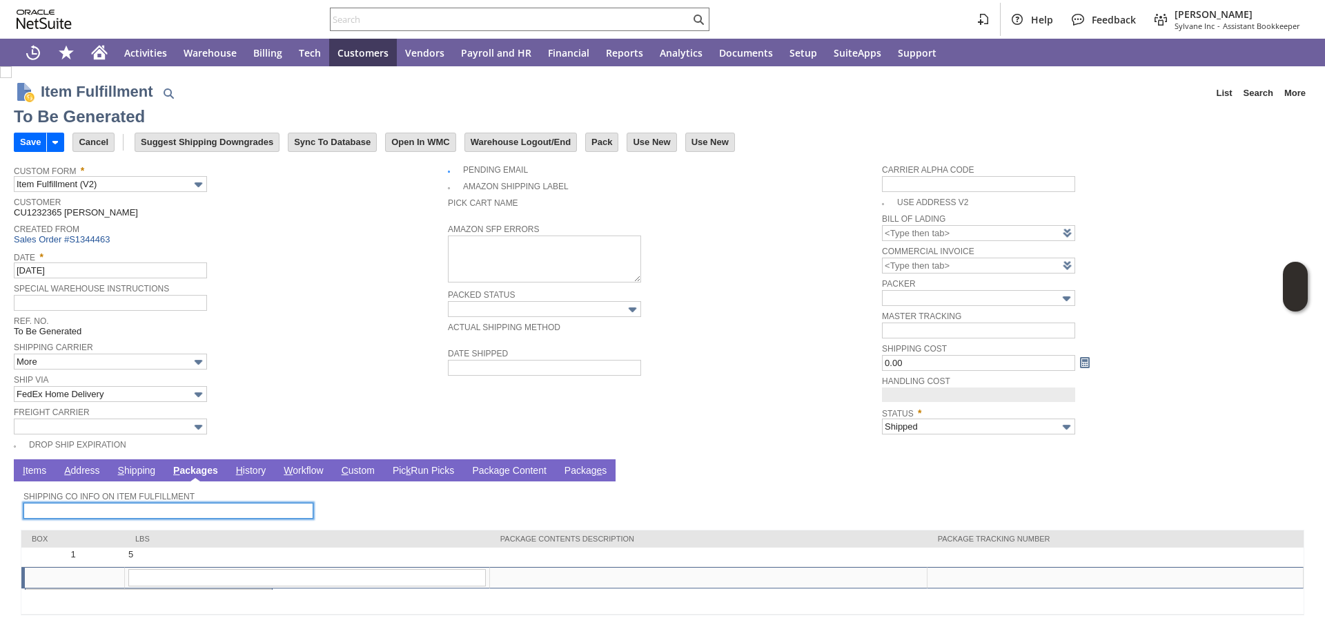
type input "0.00"
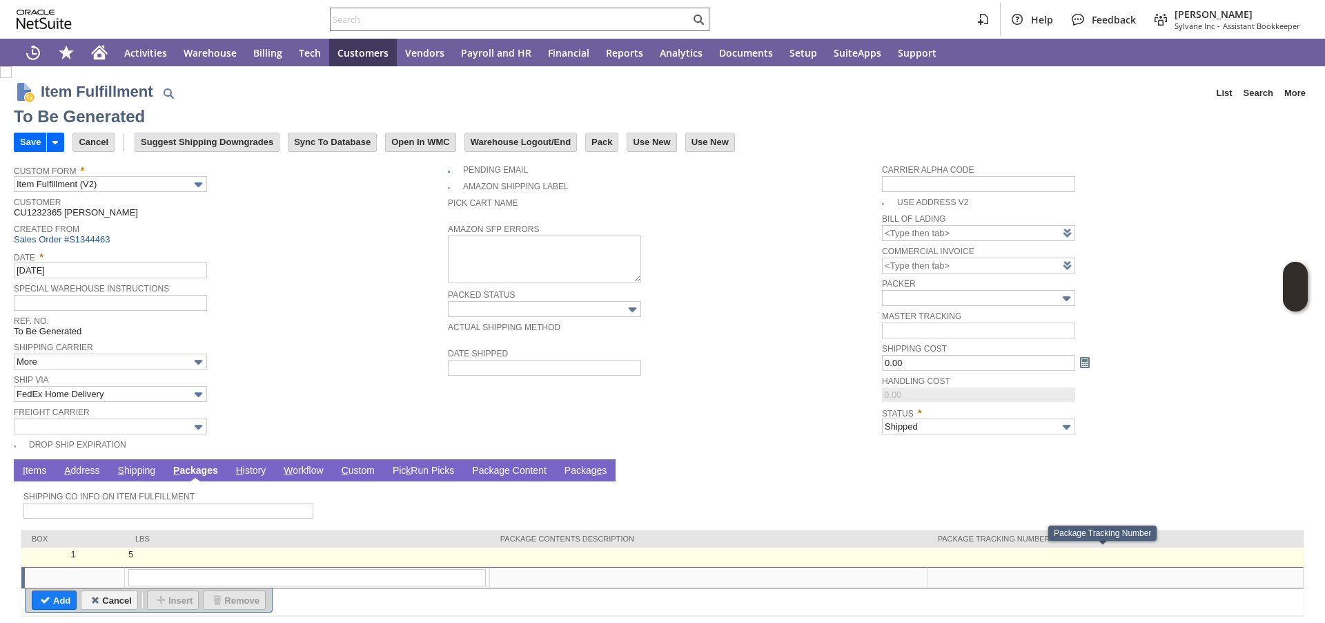
click at [941, 555] on td at bounding box center [1116, 556] width 376 height 19
type input "5"
type input "OK"
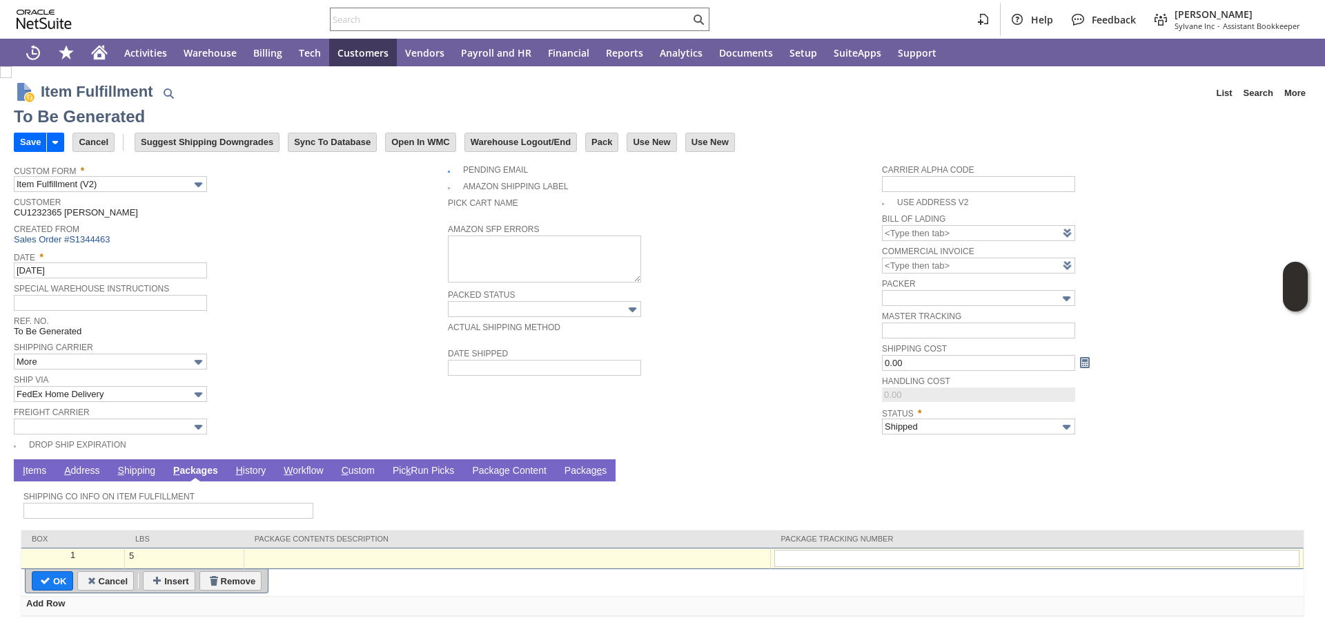
type input "435865952577"
type input "Add"
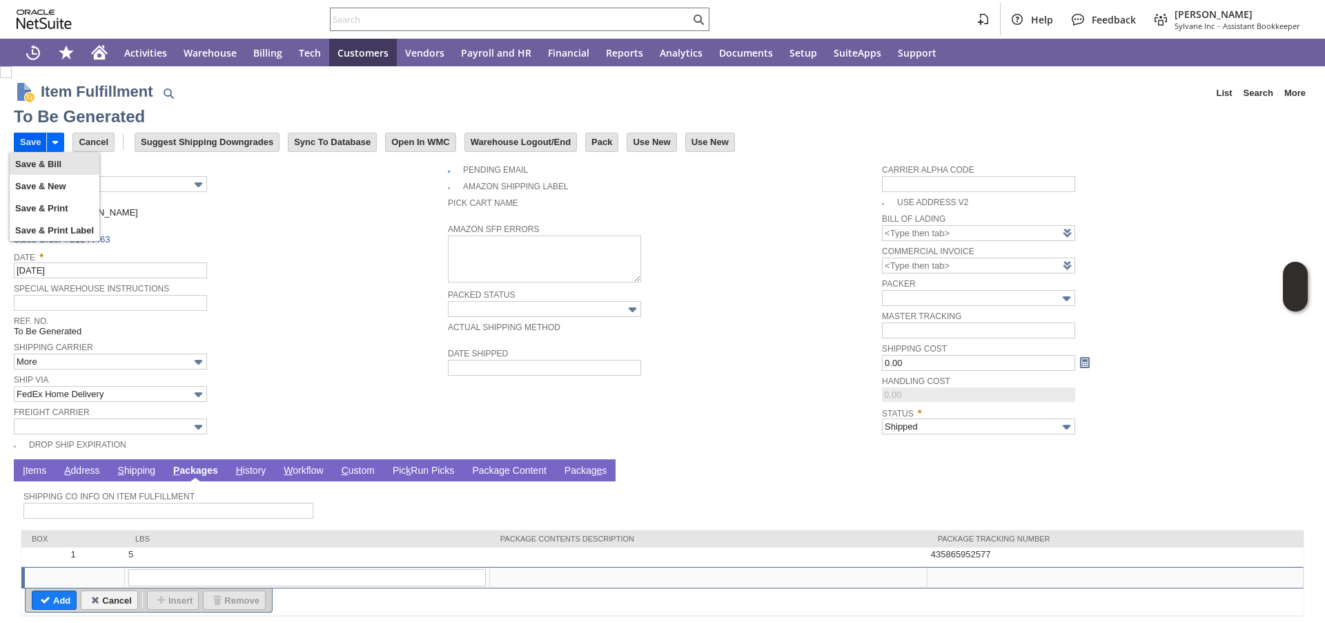
click at [30, 140] on input "Save" at bounding box center [30, 142] width 32 height 18
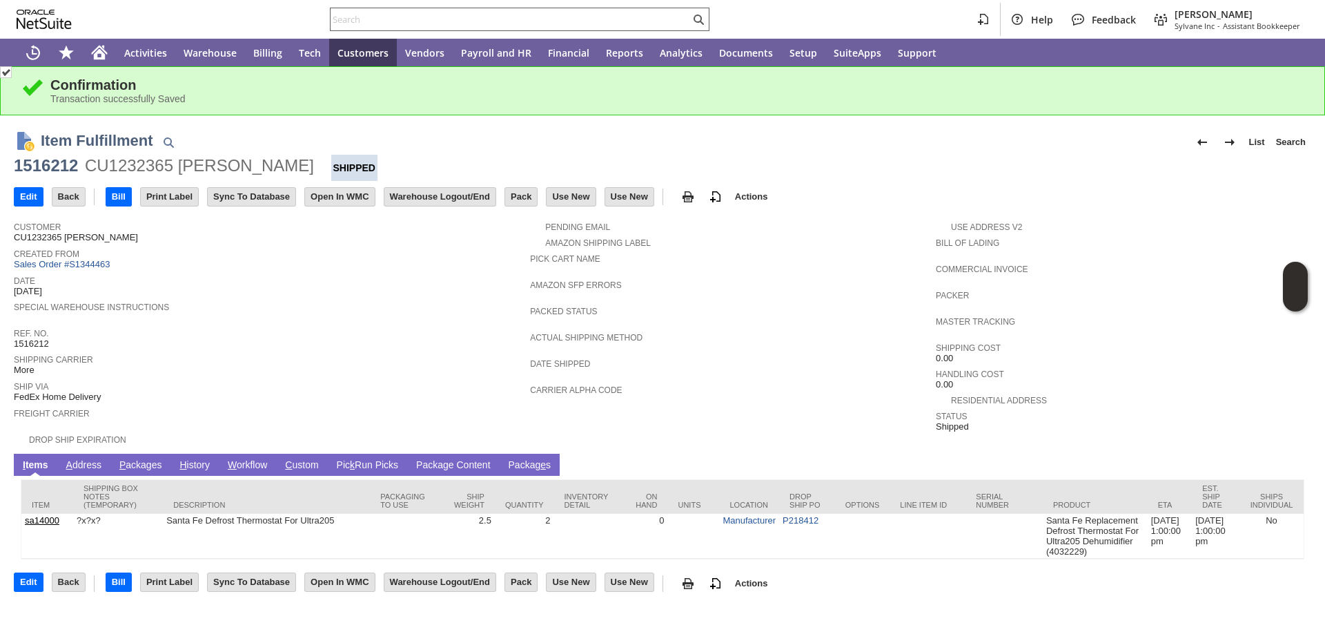
click at [612, 20] on input "text" at bounding box center [511, 19] width 360 height 17
paste input "P217992"
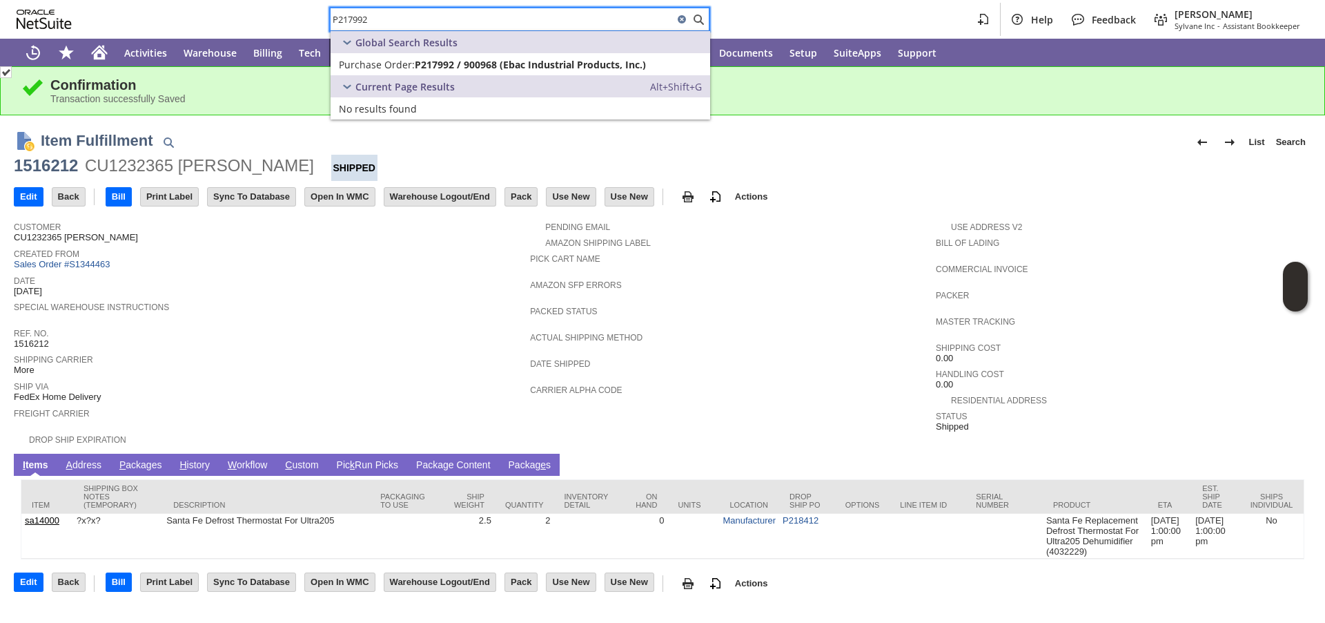
type input "P217992"
click at [437, 59] on span "P217992 / 900968 (Ebac Industrial Products, Inc.)" at bounding box center [530, 64] width 231 height 13
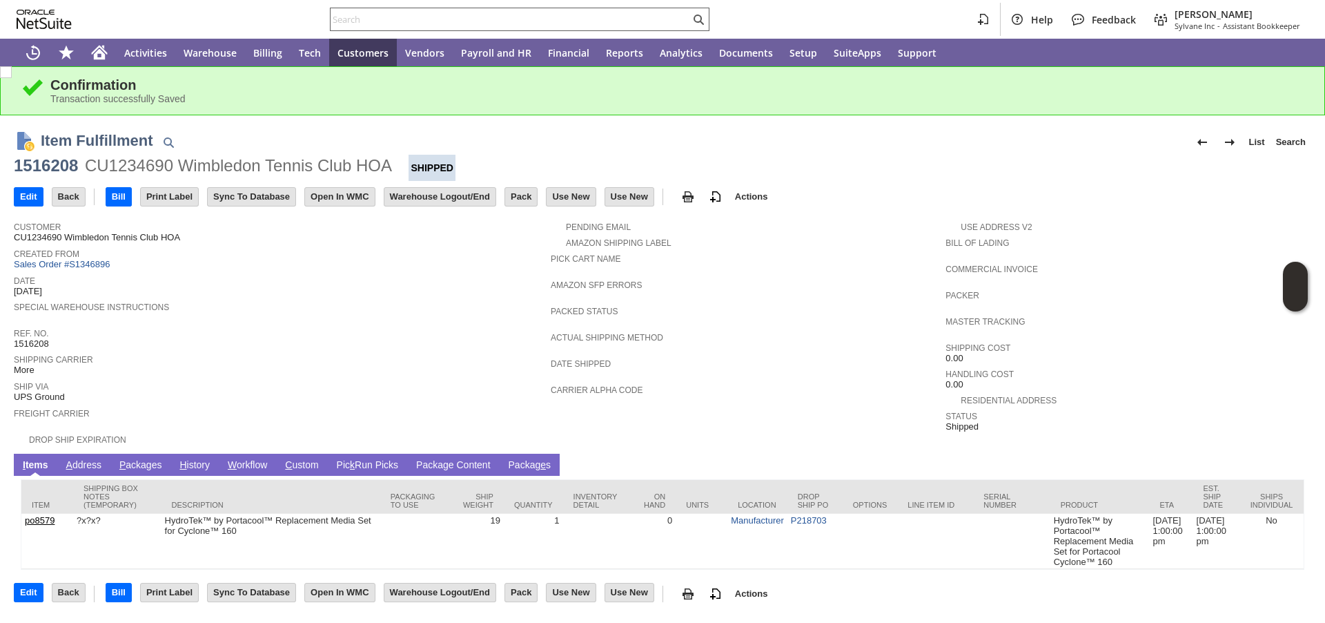
click at [507, 23] on input "text" at bounding box center [511, 19] width 360 height 17
paste input "RA88604"
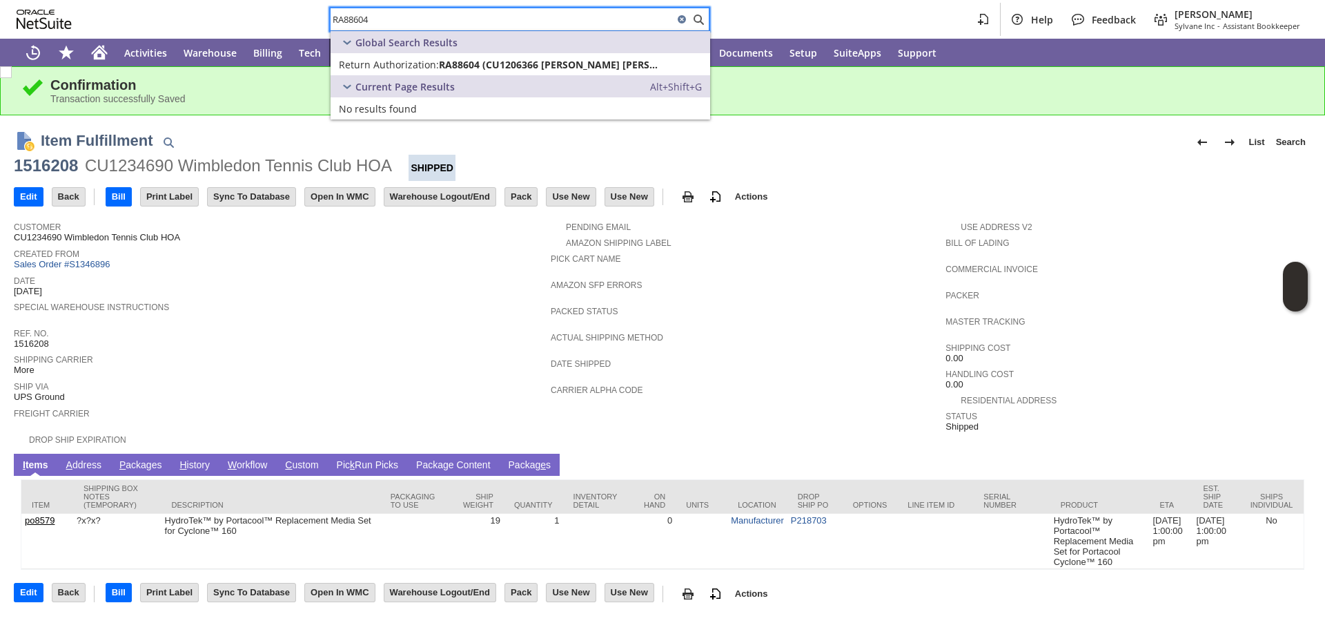
type input "RA88604"
click at [417, 64] on span "Return Authorization:" at bounding box center [389, 64] width 100 height 13
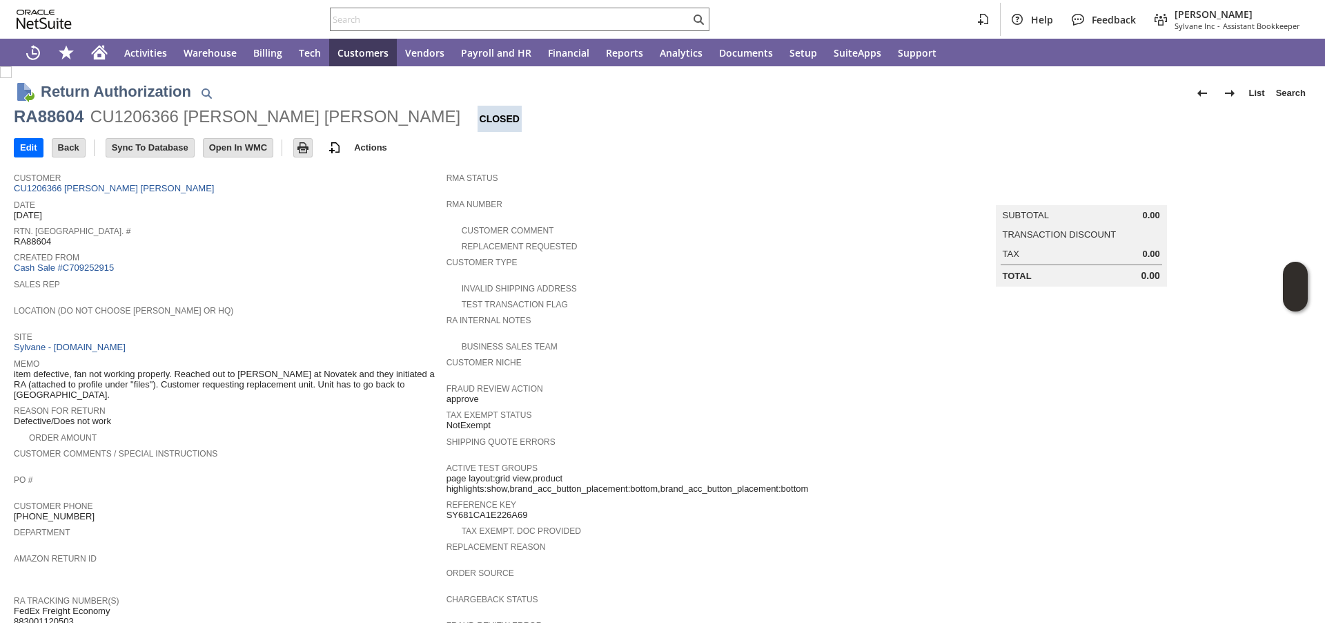
click at [286, 402] on span "Reason For Return" at bounding box center [227, 409] width 426 height 14
click at [400, 17] on input "text" at bounding box center [511, 19] width 360 height 17
paste input "P217992"
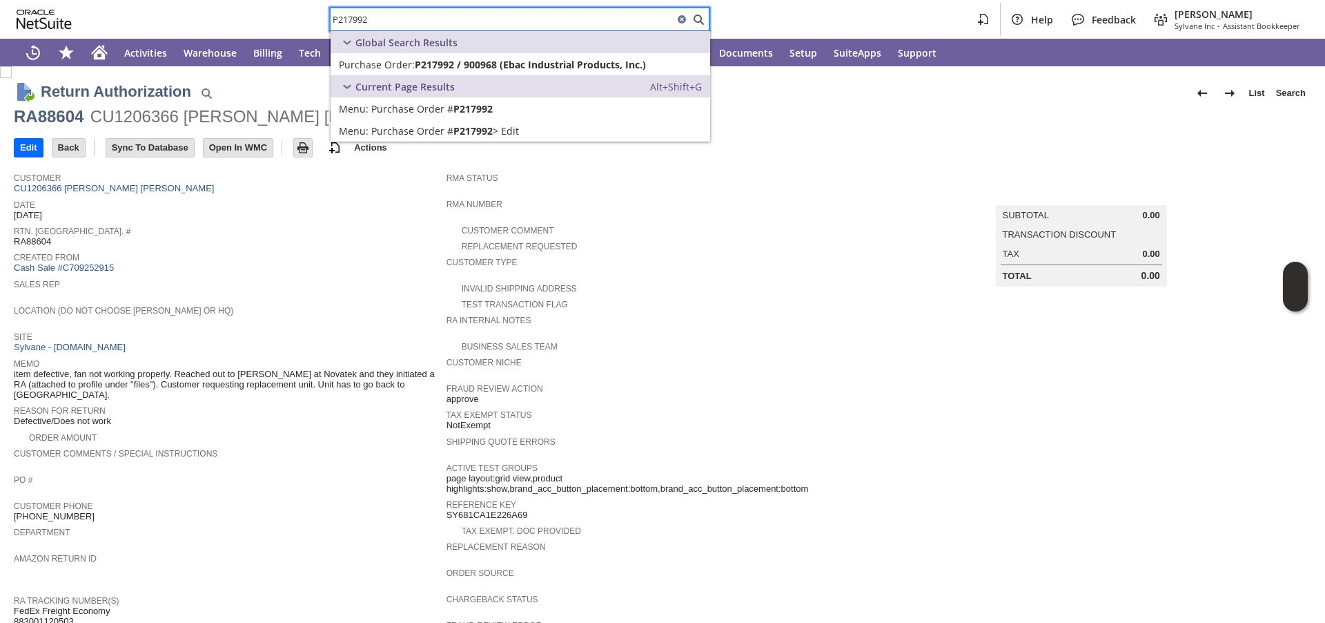
type input "P217992"
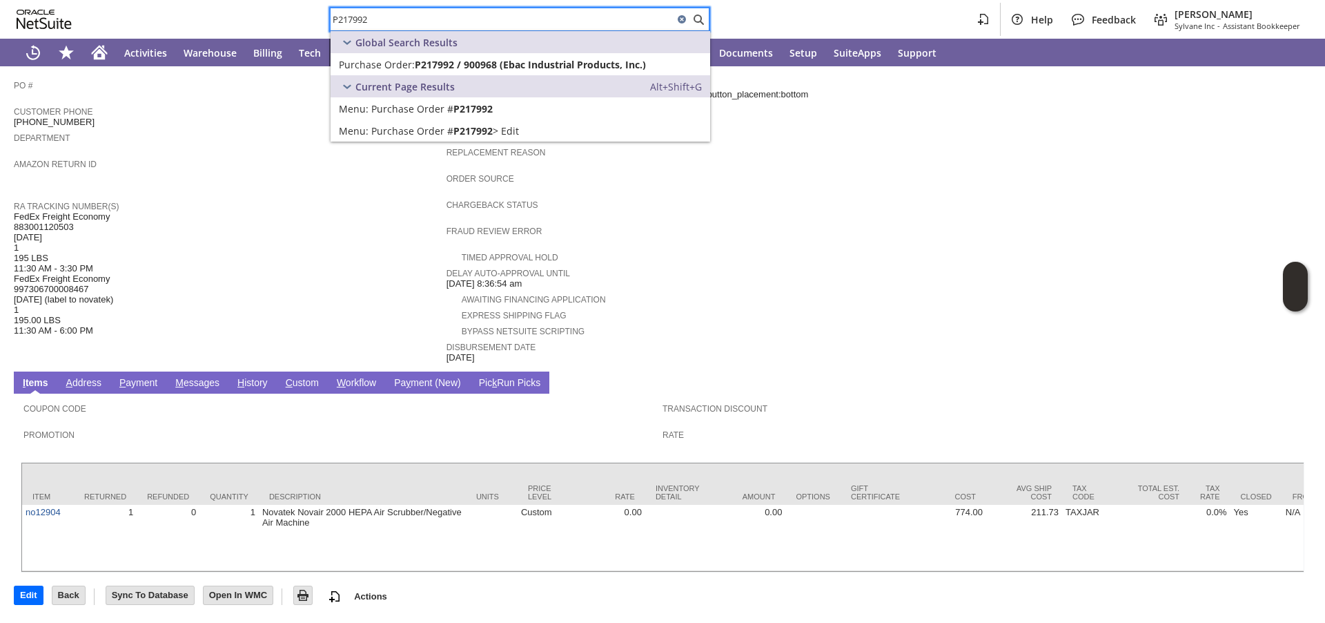
scroll to position [422, 0]
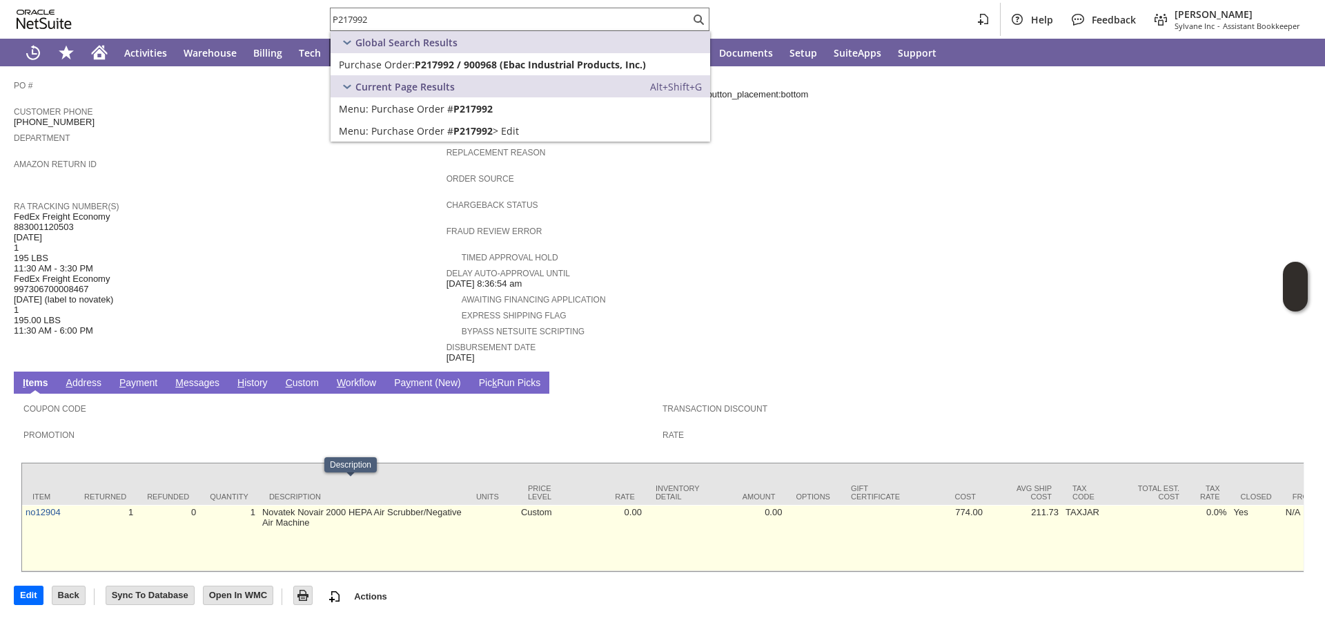
click at [435, 507] on td "Novatek Novair 2000 HEPA Air Scrubber/Negative Air Machine" at bounding box center [362, 537] width 207 height 66
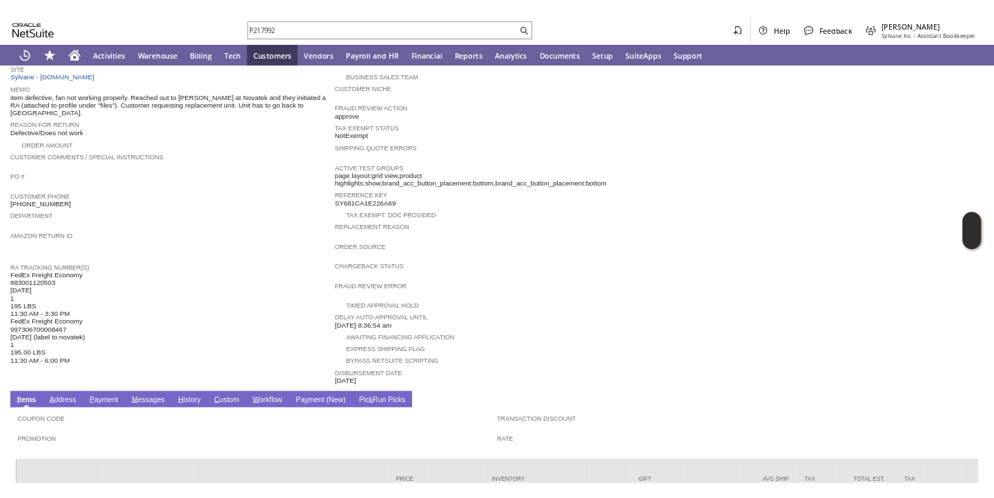
scroll to position [265, 0]
